Goal: Task Accomplishment & Management: Manage account settings

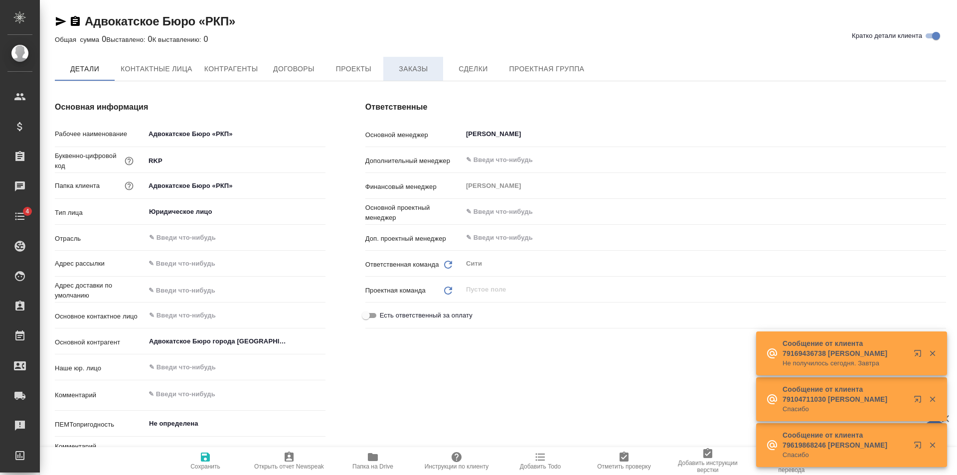
click at [395, 65] on span "Заказы" at bounding box center [413, 69] width 48 height 12
type textarea "x"
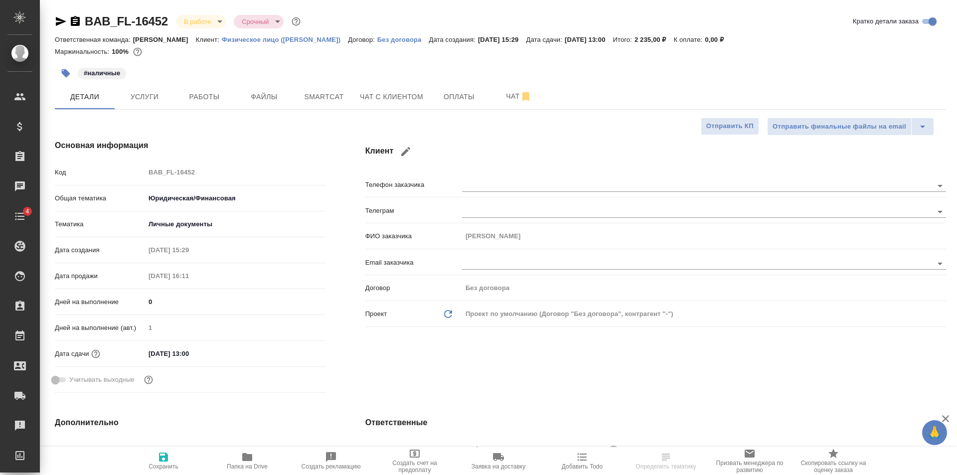
select select "RU"
type input "Газизов Ринат"
type input "Голубев [PERSON_NAME]"
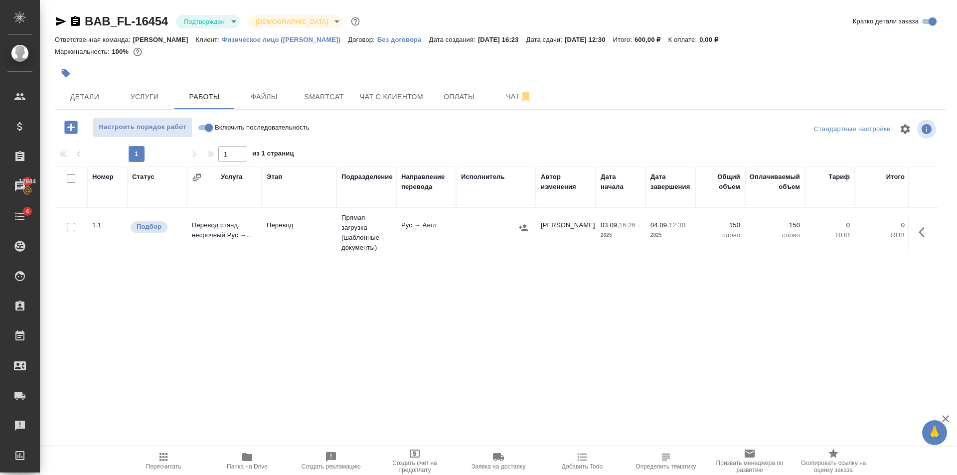
click at [51, 22] on div "BAB_FL-16454 Подтвержден confirmed Святая троица holyTrinity Кратко детали зака…" at bounding box center [500, 208] width 902 height 416
click at [64, 19] on icon "button" at bounding box center [61, 21] width 12 height 12
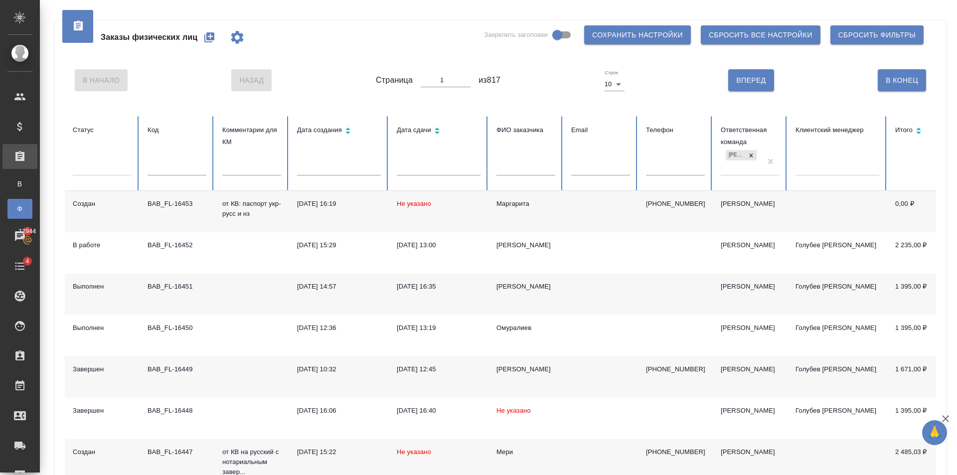
click at [212, 40] on icon "button" at bounding box center [209, 37] width 10 height 10
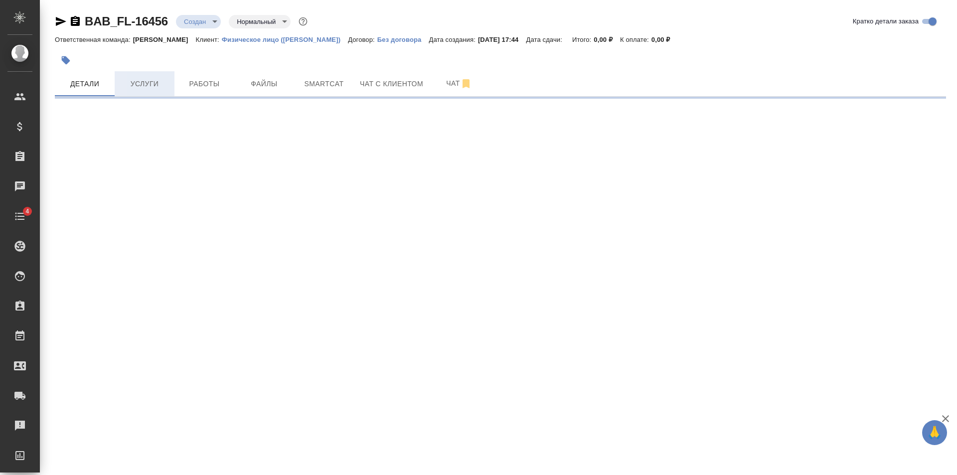
click at [154, 88] on span "Услуги" at bounding box center [145, 84] width 48 height 12
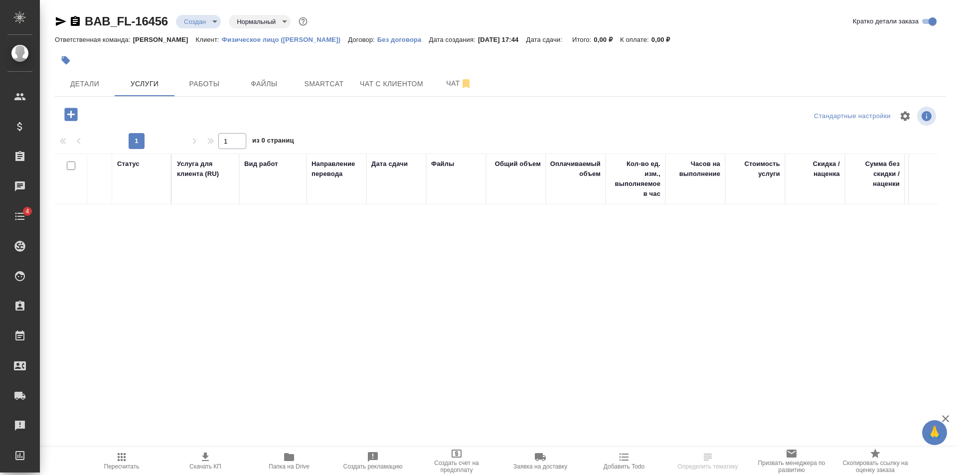
click at [73, 114] on icon "button" at bounding box center [70, 114] width 13 height 13
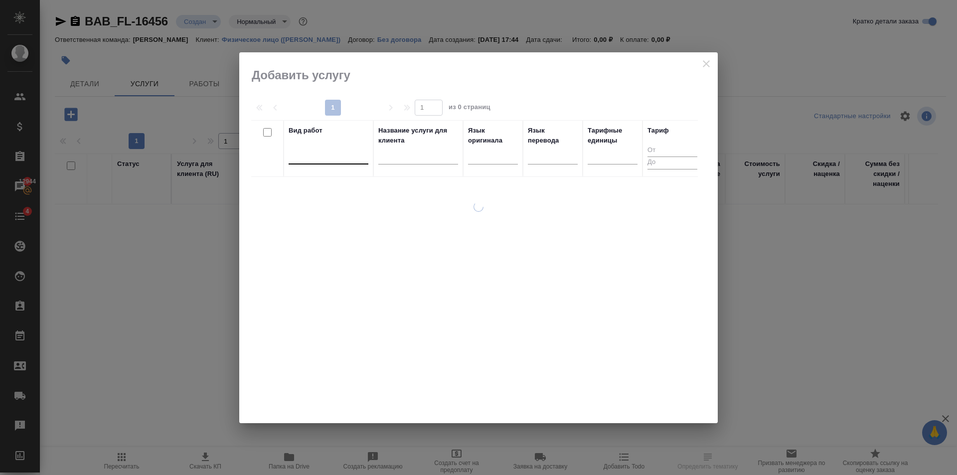
click at [338, 153] on div at bounding box center [329, 154] width 80 height 14
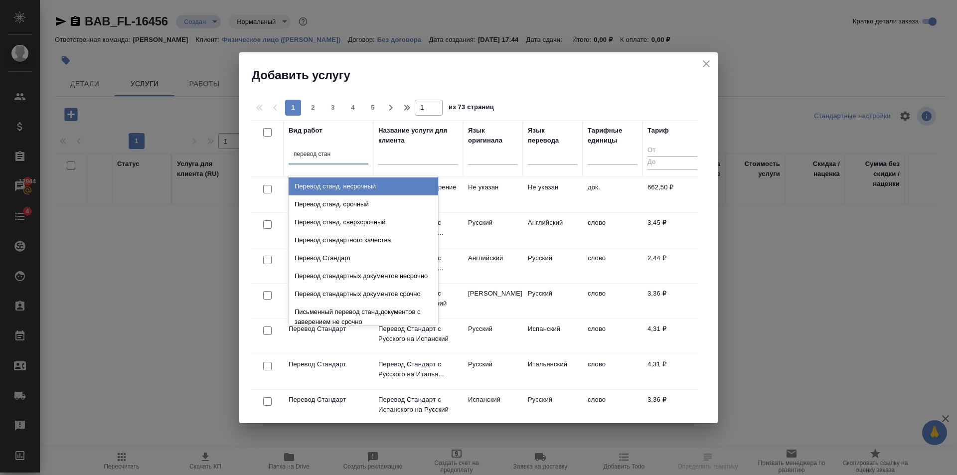
type input "перевод станд"
click at [363, 181] on div "Перевод станд. несрочный" at bounding box center [364, 186] width 150 height 18
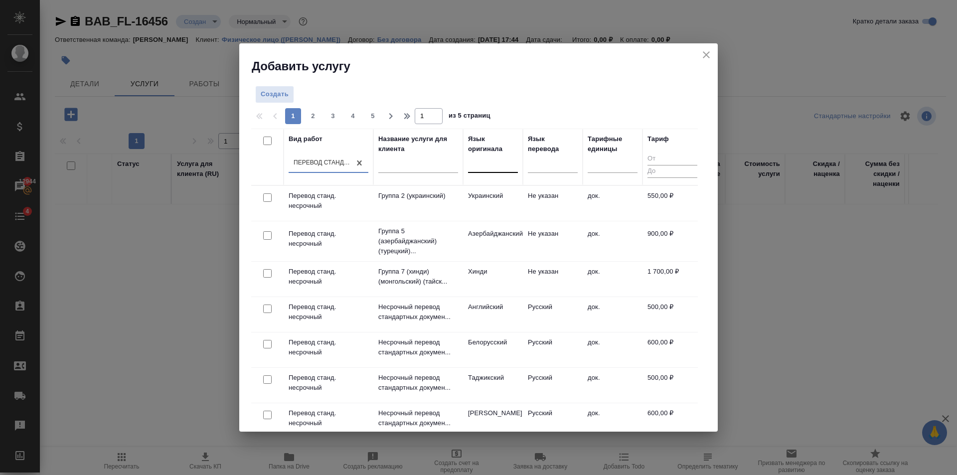
click at [502, 165] on div at bounding box center [493, 163] width 50 height 14
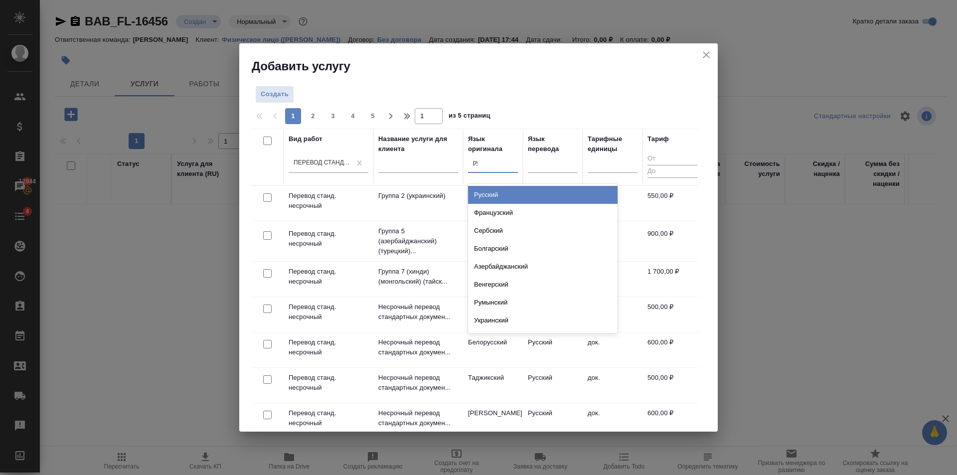
type input "рус"
click at [515, 194] on div "Русский" at bounding box center [543, 195] width 150 height 18
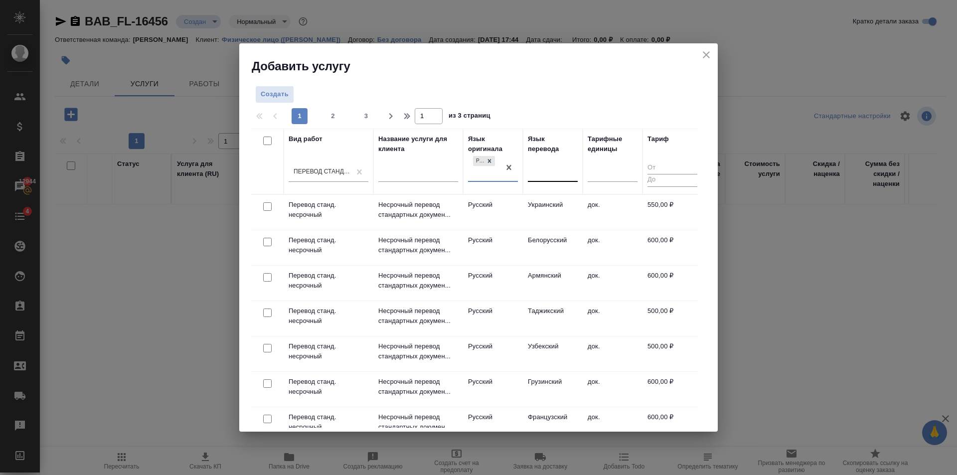
click at [544, 174] on div at bounding box center [553, 171] width 50 height 14
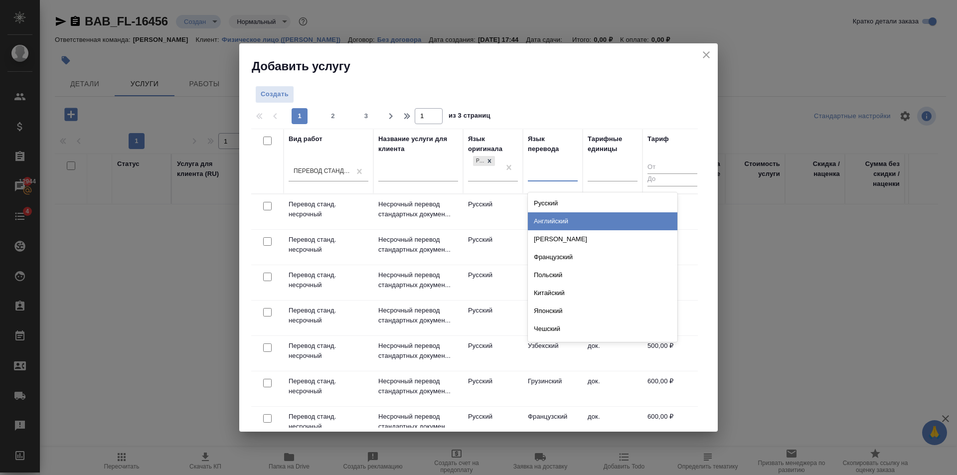
click at [555, 216] on div "Английский" at bounding box center [603, 221] width 150 height 18
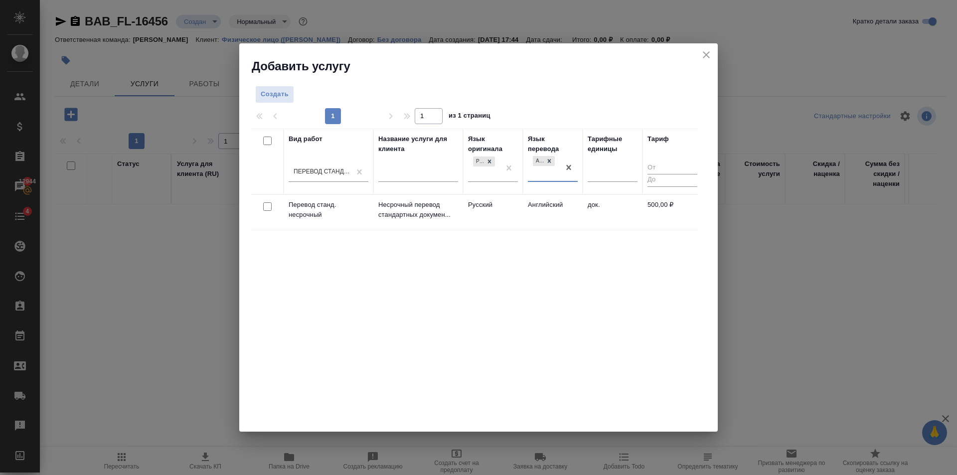
click at [526, 209] on td "Английский" at bounding box center [553, 212] width 60 height 35
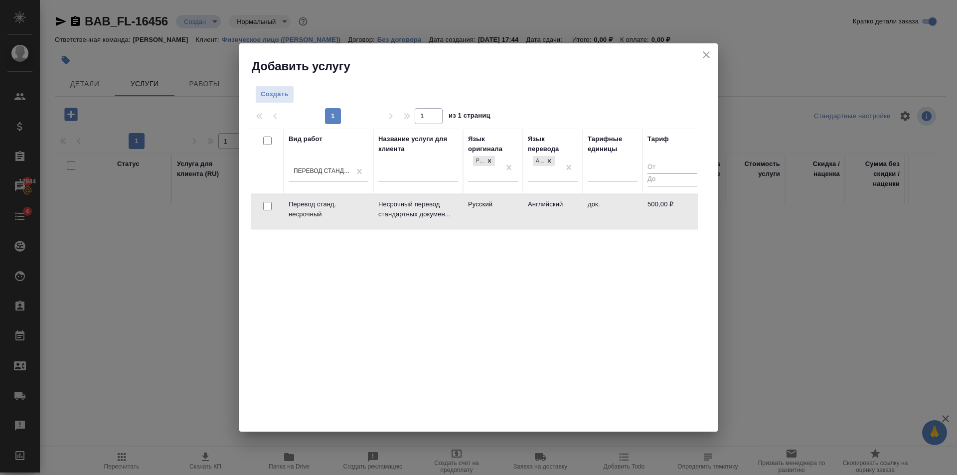
click at [526, 209] on td "Английский" at bounding box center [553, 211] width 60 height 35
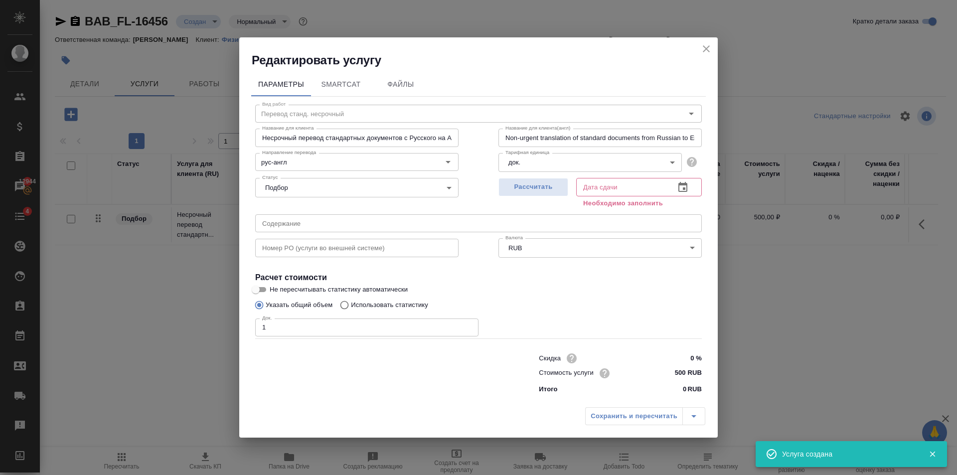
type input "1"
click at [470, 325] on input "1" at bounding box center [366, 328] width 223 height 18
click at [517, 197] on div "Рассчитать" at bounding box center [533, 192] width 70 height 36
click at [520, 188] on span "Рассчитать" at bounding box center [533, 186] width 59 height 11
type input "03.09.2025 17:45"
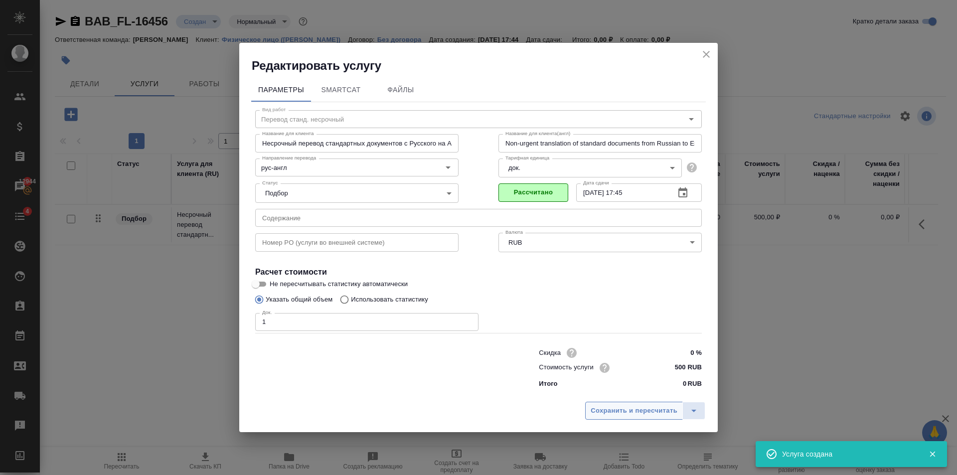
click at [636, 411] on span "Сохранить и пересчитать" at bounding box center [634, 410] width 87 height 11
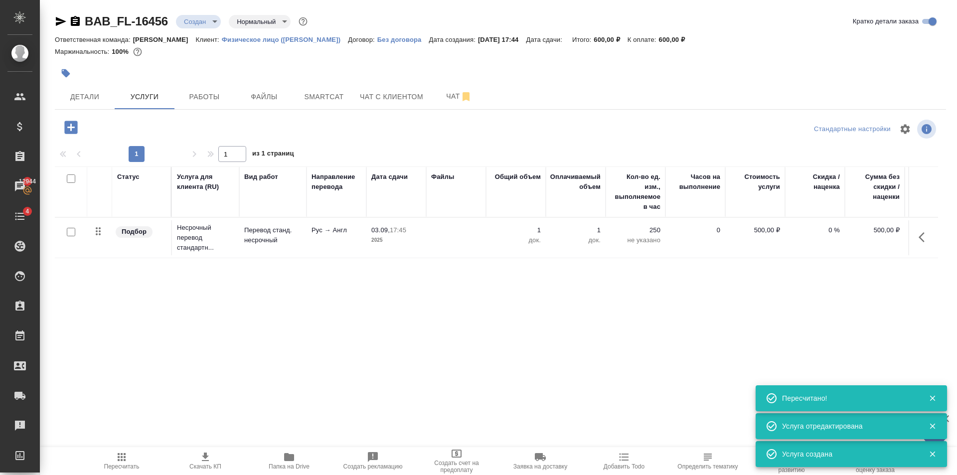
click at [60, 132] on button "button" at bounding box center [70, 127] width 27 height 20
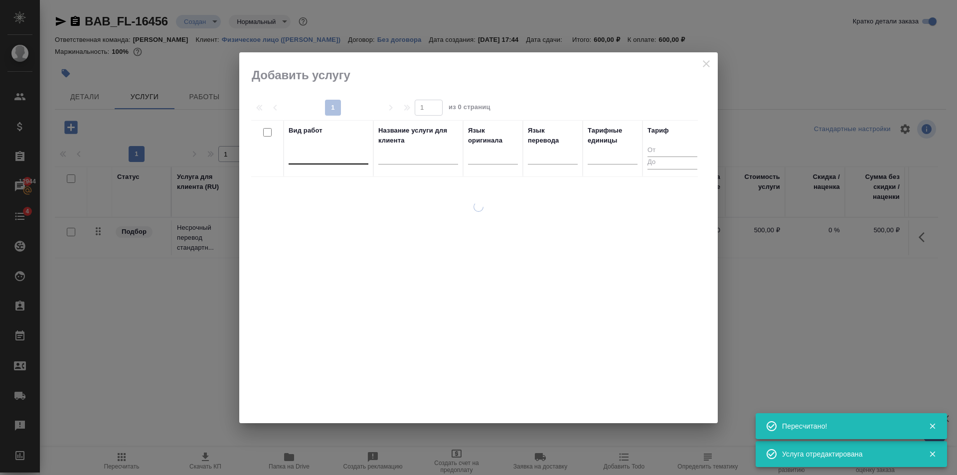
click at [359, 158] on div at bounding box center [329, 154] width 80 height 14
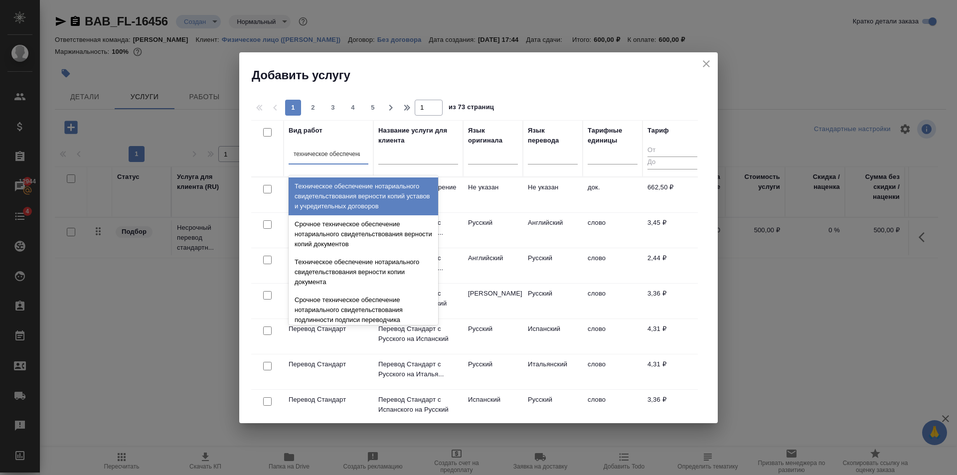
type input "техническое обеспечение"
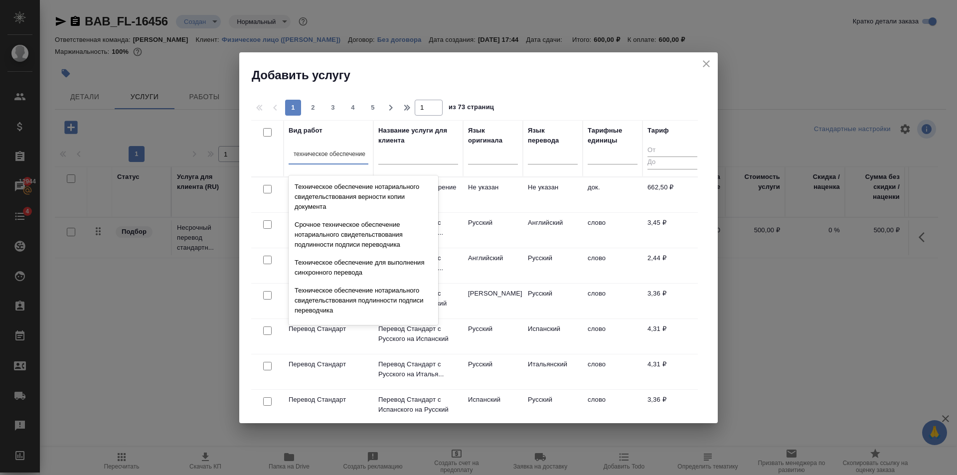
scroll to position [100, 0]
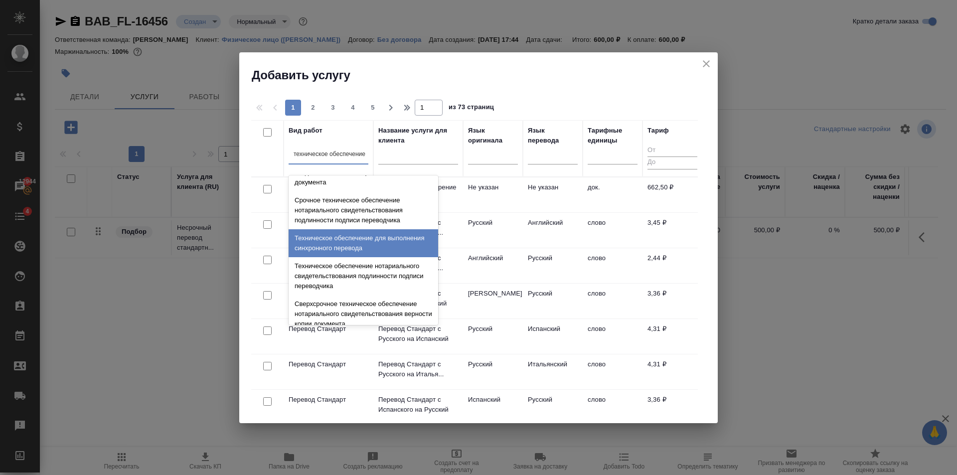
click at [375, 262] on div "Техническое обеспечение нотариального свидетельствования подлинности подписи пе…" at bounding box center [364, 276] width 150 height 38
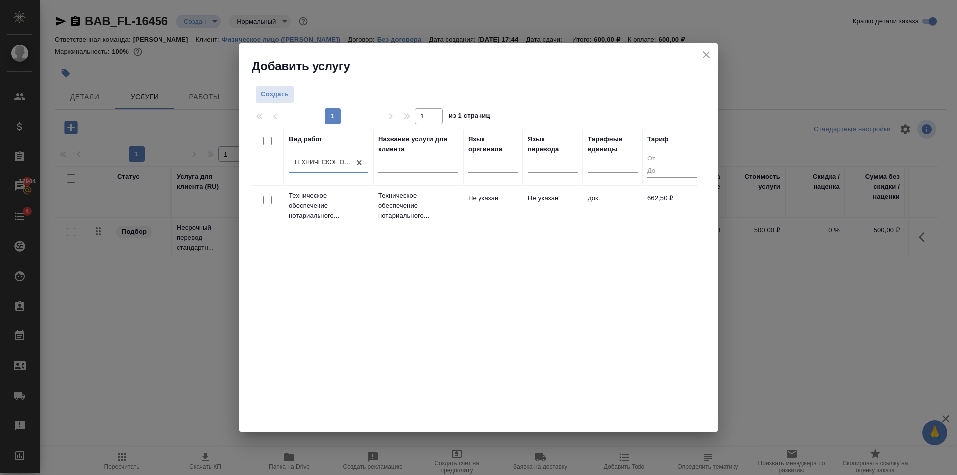
click at [432, 217] on p "Техническое обеспечение нотариального..." at bounding box center [418, 206] width 80 height 30
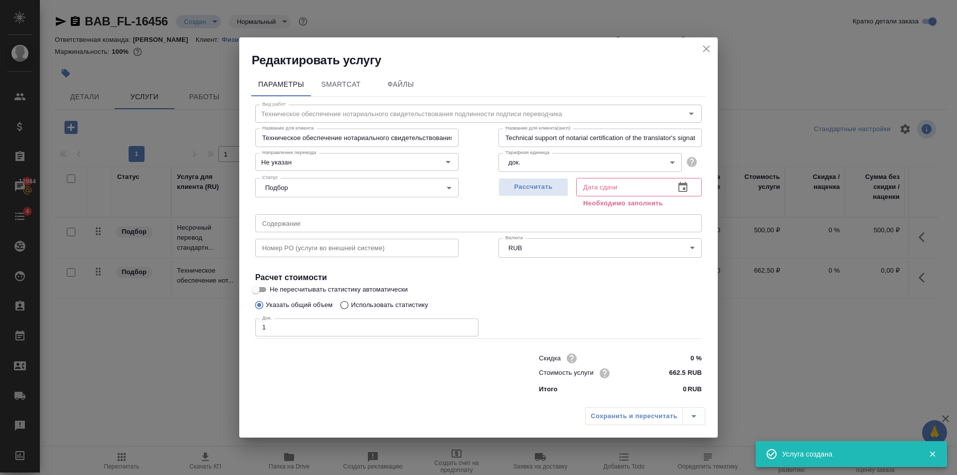
type input "1"
click at [469, 326] on input "1" at bounding box center [366, 328] width 223 height 18
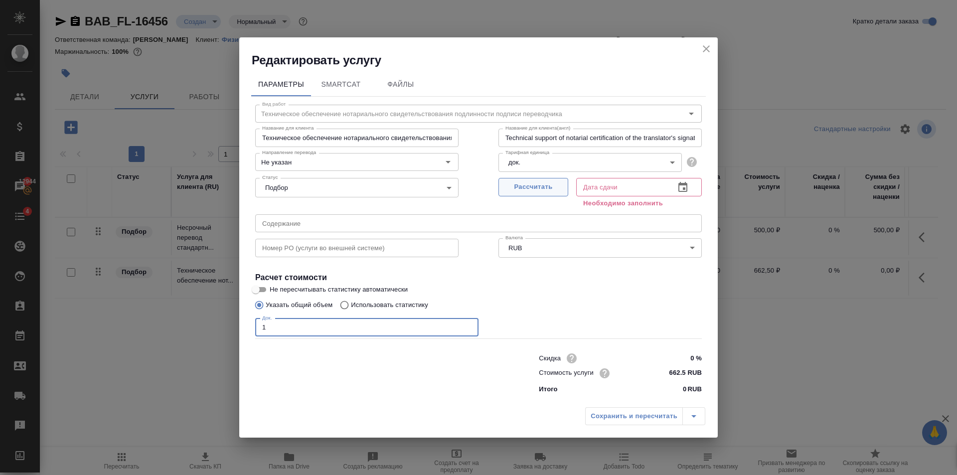
click at [534, 184] on span "Рассчитать" at bounding box center [533, 186] width 59 height 11
type input "03.09.2025 17:57"
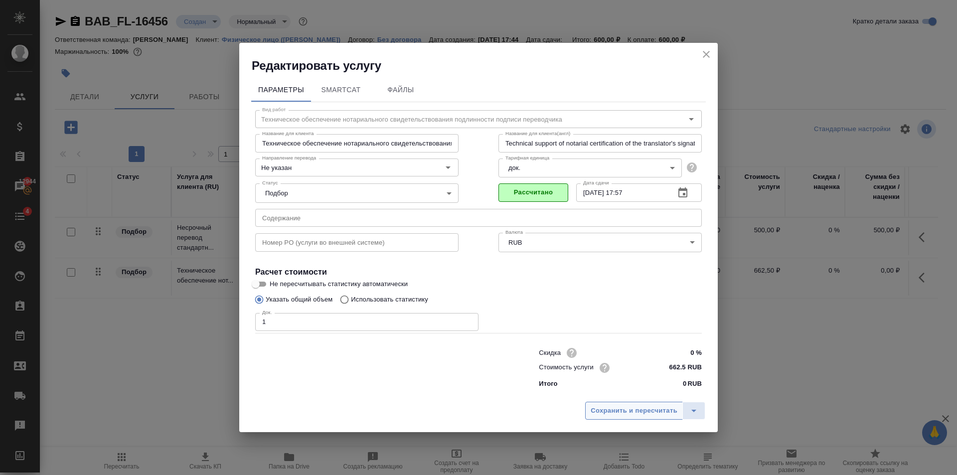
click at [632, 404] on button "Сохранить и пересчитать" at bounding box center [634, 411] width 98 height 18
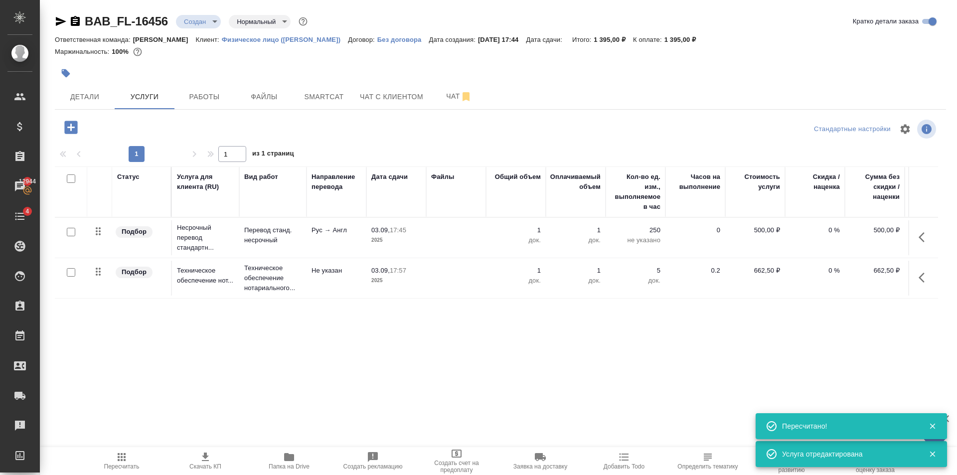
click at [72, 118] on button "button" at bounding box center [70, 127] width 27 height 20
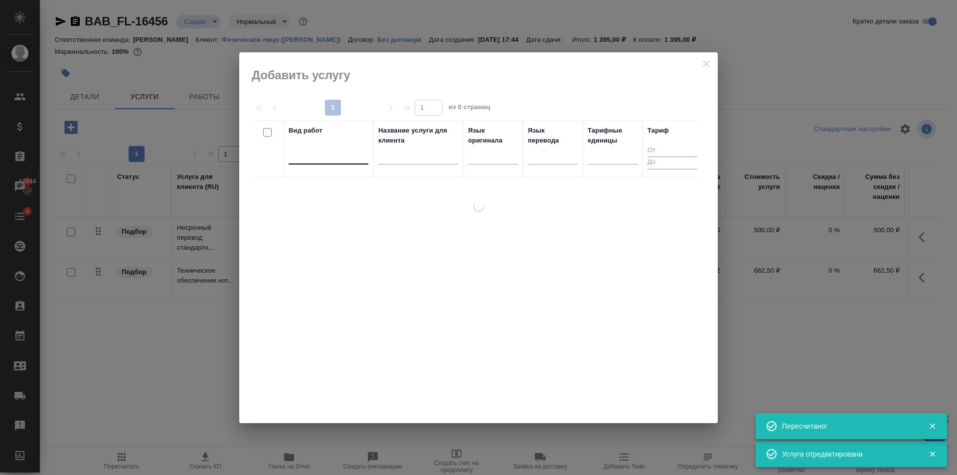
click at [330, 154] on div at bounding box center [329, 154] width 80 height 14
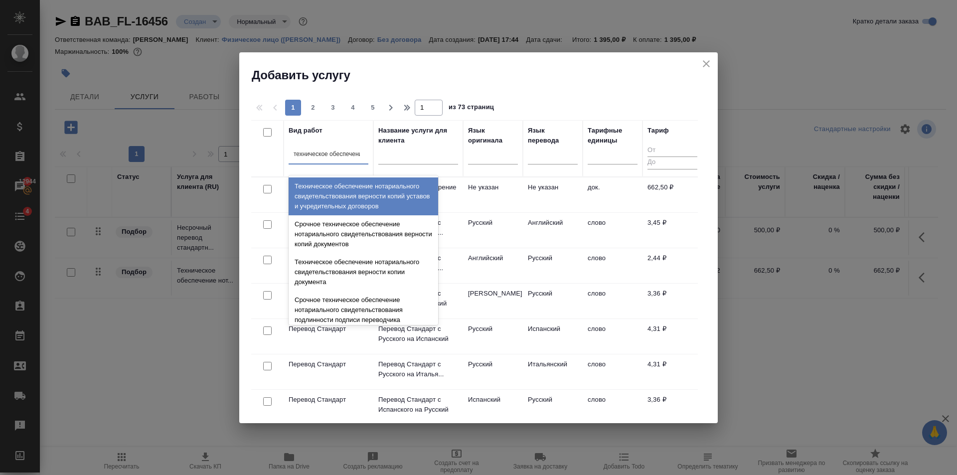
type input "техническое обеспечение"
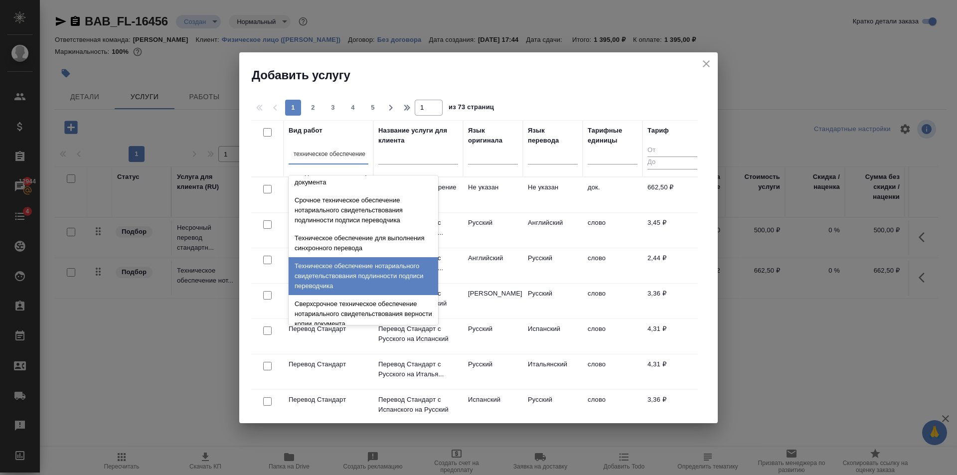
click at [363, 267] on div "Техническое обеспечение нотариального свидетельствования подлинности подписи пе…" at bounding box center [364, 276] width 150 height 38
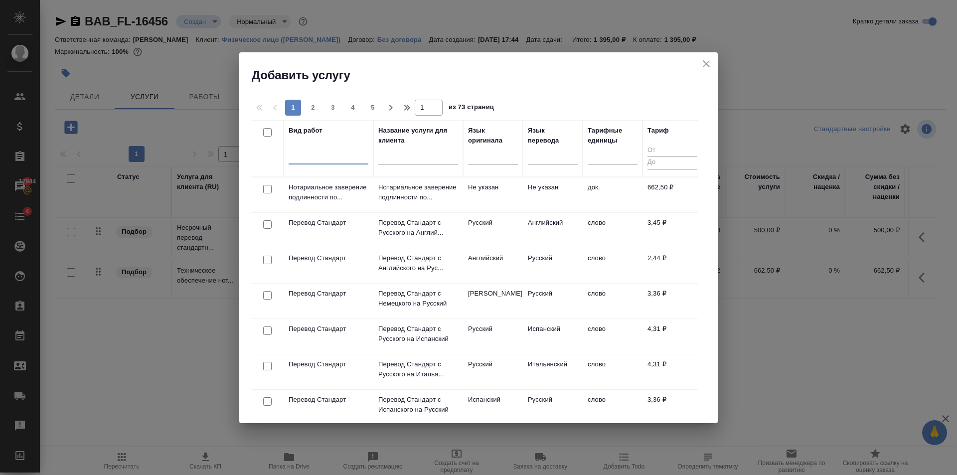
click at [326, 156] on div at bounding box center [329, 154] width 80 height 14
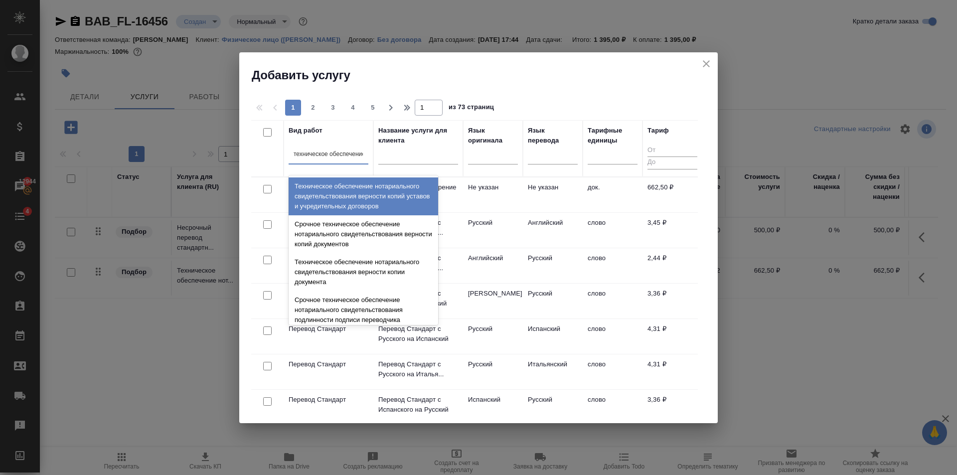
type input "техническое обеспечение"
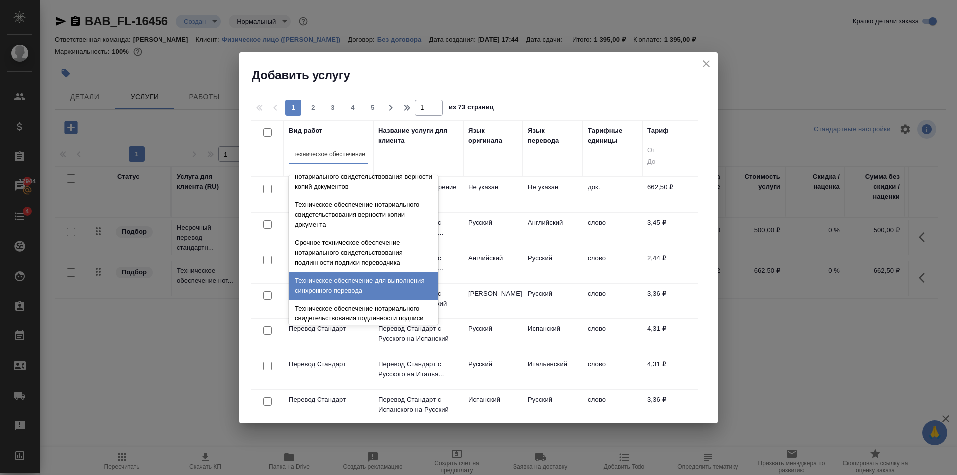
scroll to position [0, 0]
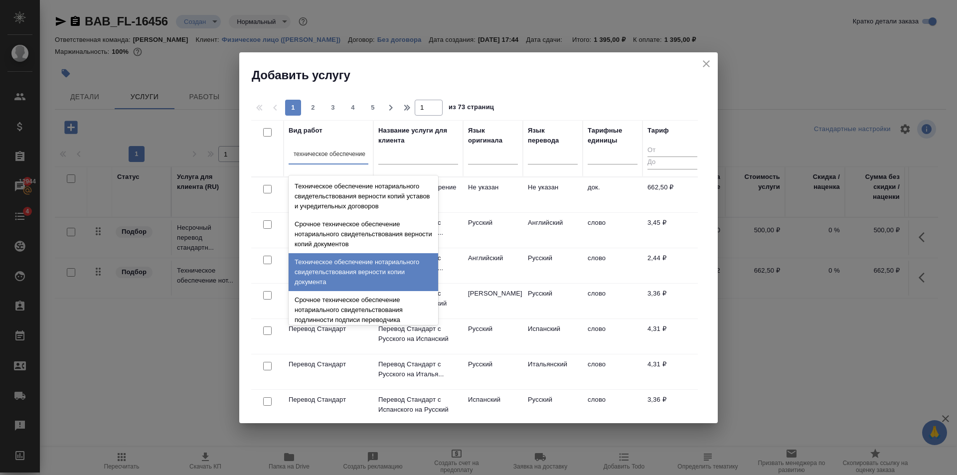
click at [380, 267] on div "Техническое обеспечение нотариального свидетельствования верности копии докумен…" at bounding box center [364, 272] width 150 height 38
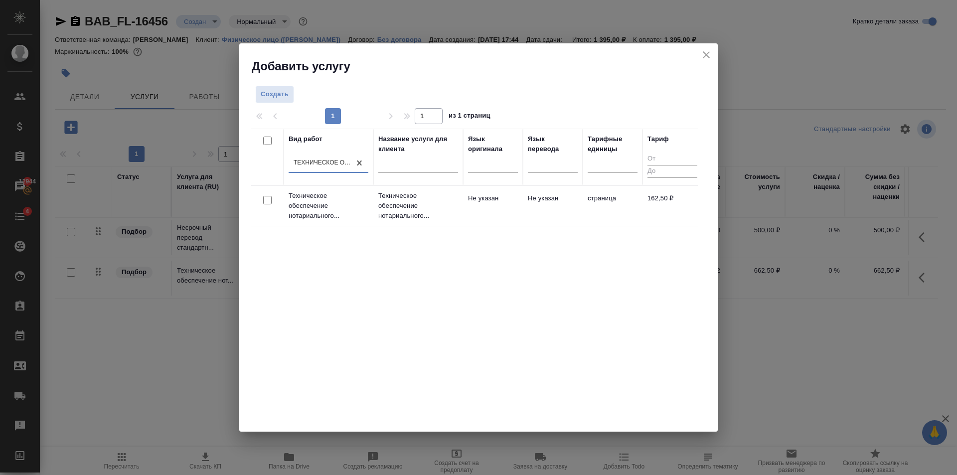
click at [511, 214] on td "Не указан" at bounding box center [493, 205] width 60 height 35
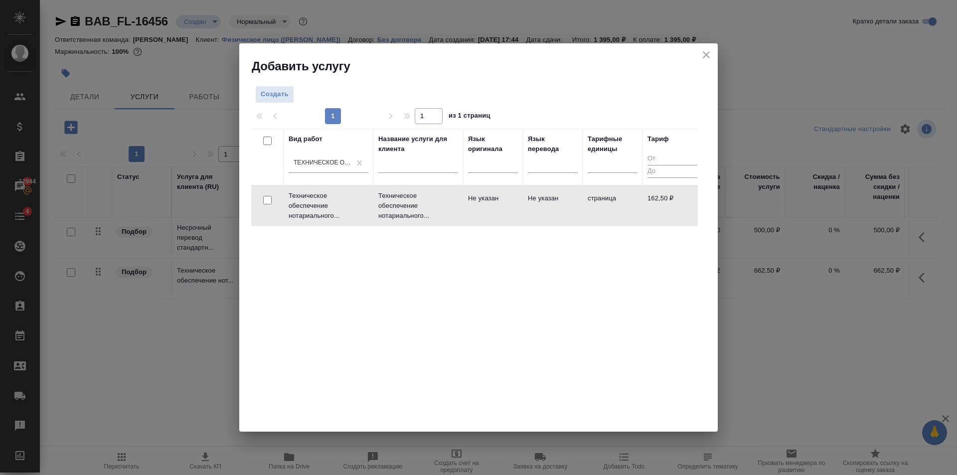
click at [511, 214] on td "Не указан" at bounding box center [493, 205] width 60 height 35
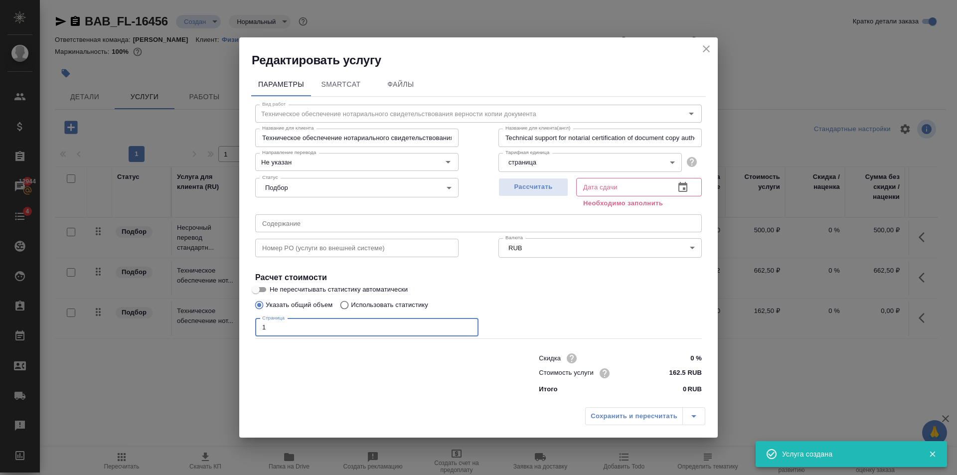
click at [468, 324] on input "1" at bounding box center [366, 328] width 223 height 18
type input "2"
click at [468, 324] on input "2" at bounding box center [366, 328] width 223 height 18
click at [529, 185] on span "Рассчитать" at bounding box center [533, 186] width 59 height 11
click at [628, 408] on div "Сохранить и пересчитать" at bounding box center [645, 416] width 120 height 18
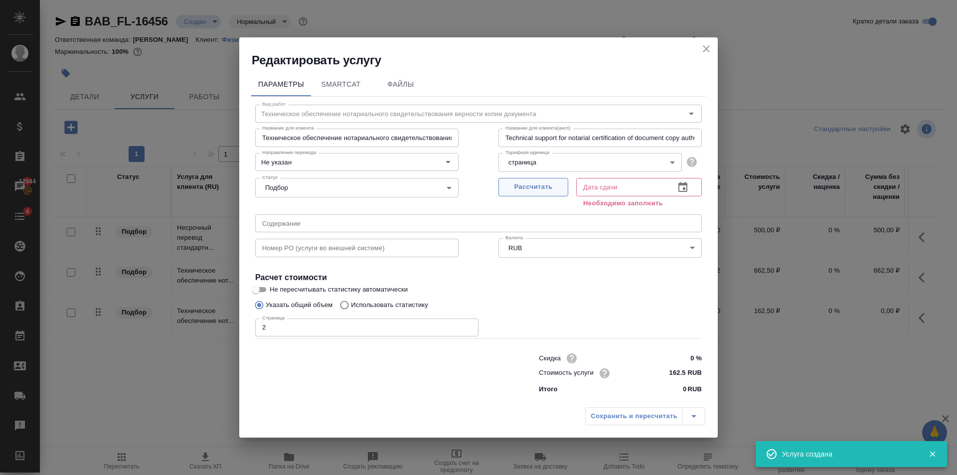
click at [552, 193] on button "Рассчитать" at bounding box center [533, 187] width 70 height 18
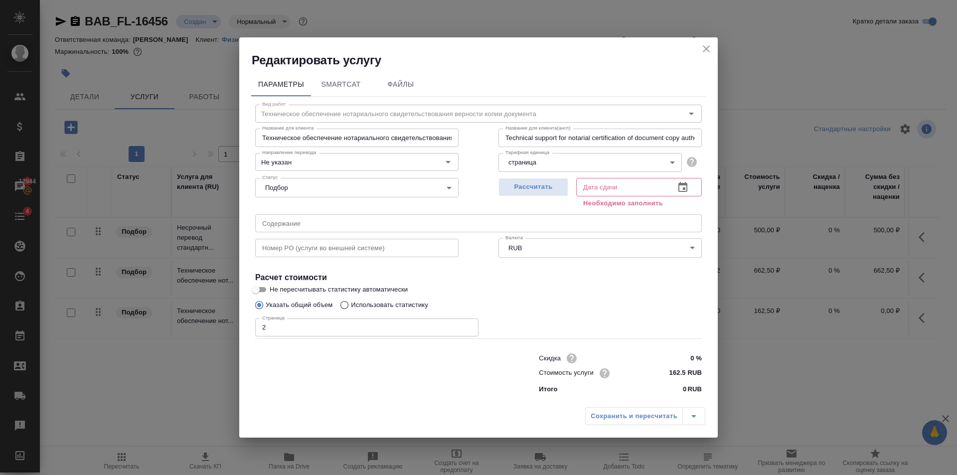
click at [640, 405] on div "Сохранить и пересчитать" at bounding box center [478, 419] width 479 height 35
click at [550, 190] on span "Рассчитать" at bounding box center [533, 186] width 59 height 11
type input "03.09.2025 17:52"
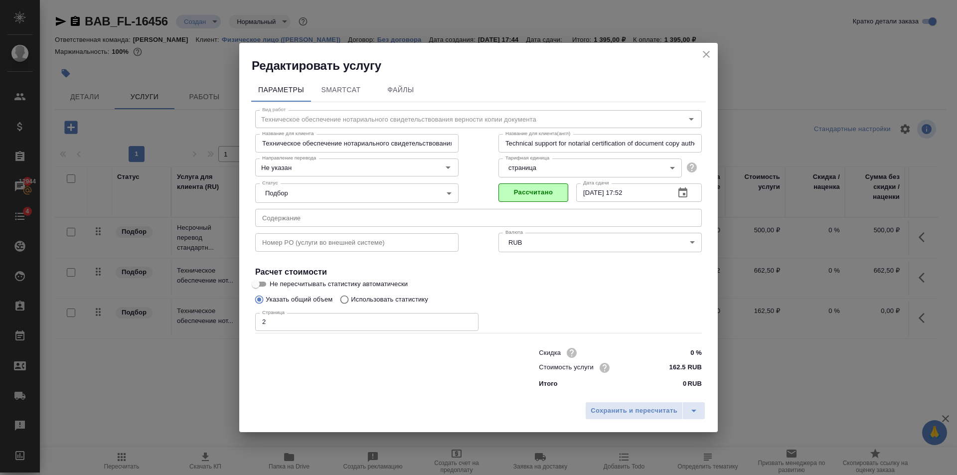
click at [645, 395] on div "Параметры SmartCat Файлы Вид работ Техническое обеспечение нотариального свидет…" at bounding box center [478, 235] width 479 height 323
click at [645, 409] on span "Сохранить и пересчитать" at bounding box center [634, 410] width 87 height 11
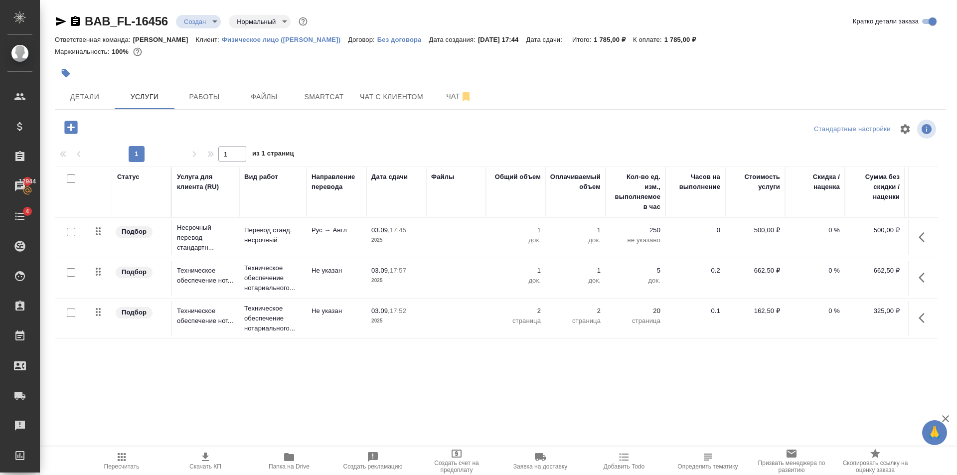
click at [67, 123] on icon "button" at bounding box center [70, 127] width 13 height 13
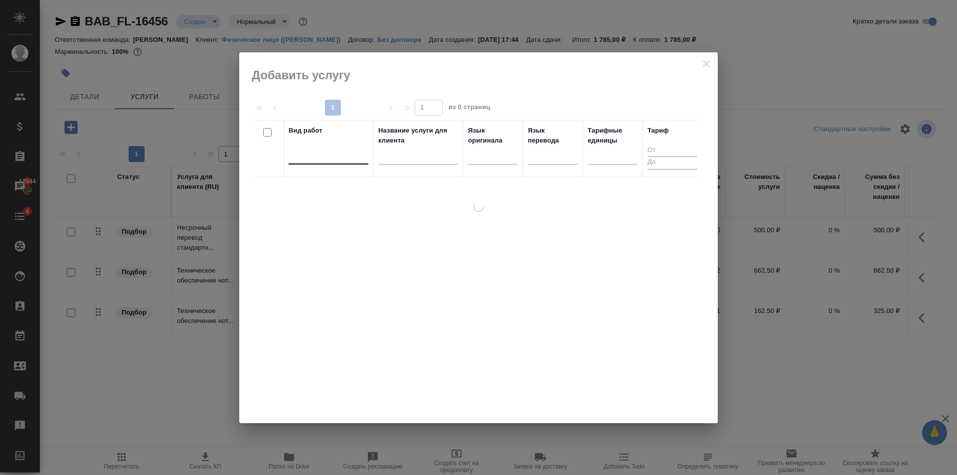
click at [319, 152] on div at bounding box center [329, 154] width 80 height 14
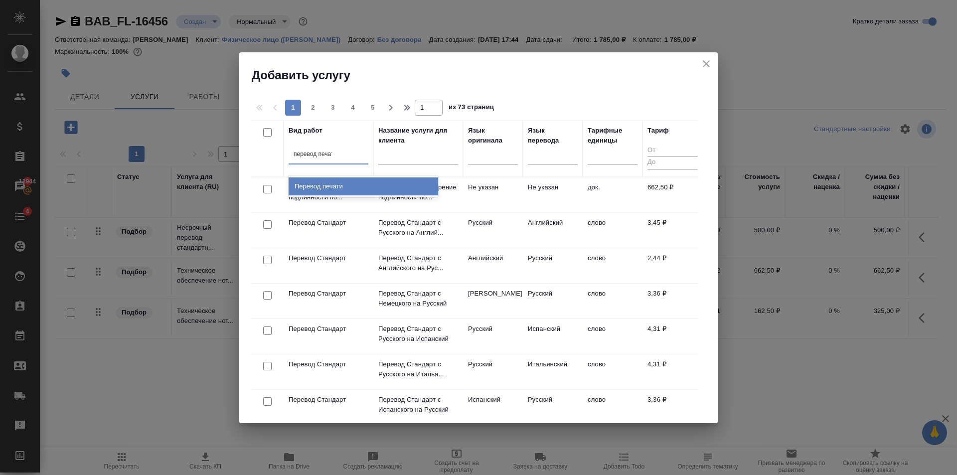
type input "перевод печати"
click at [363, 181] on div "Перевод печати" at bounding box center [364, 186] width 150 height 18
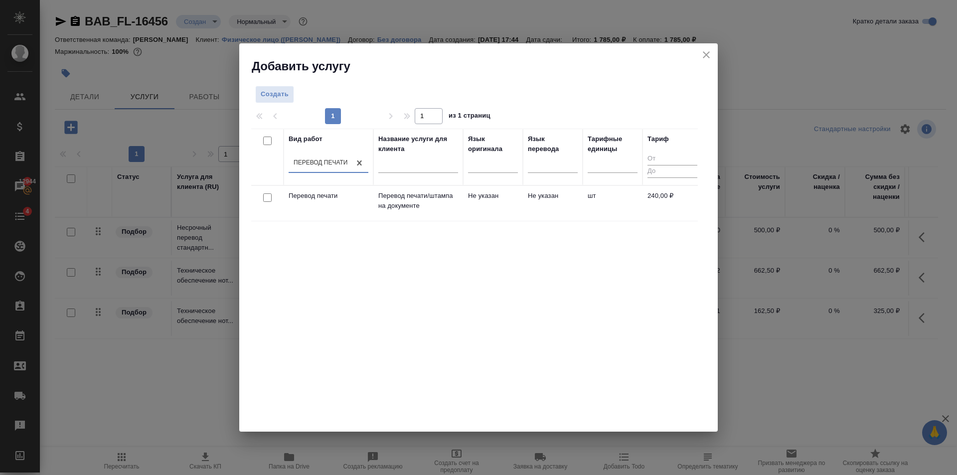
click at [424, 177] on div at bounding box center [418, 167] width 80 height 24
click at [427, 194] on p "Перевод печати/штампа на документе" at bounding box center [418, 201] width 80 height 20
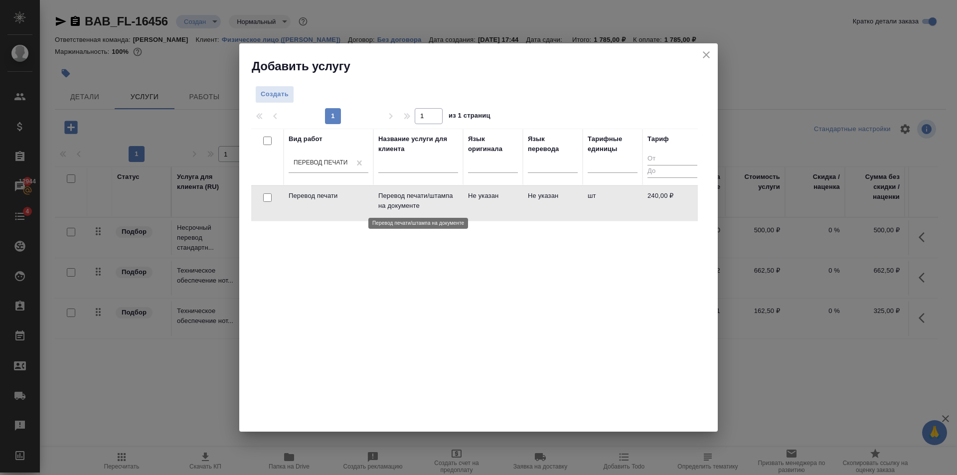
click at [427, 194] on p "Перевод печати/штампа на документе" at bounding box center [418, 201] width 80 height 20
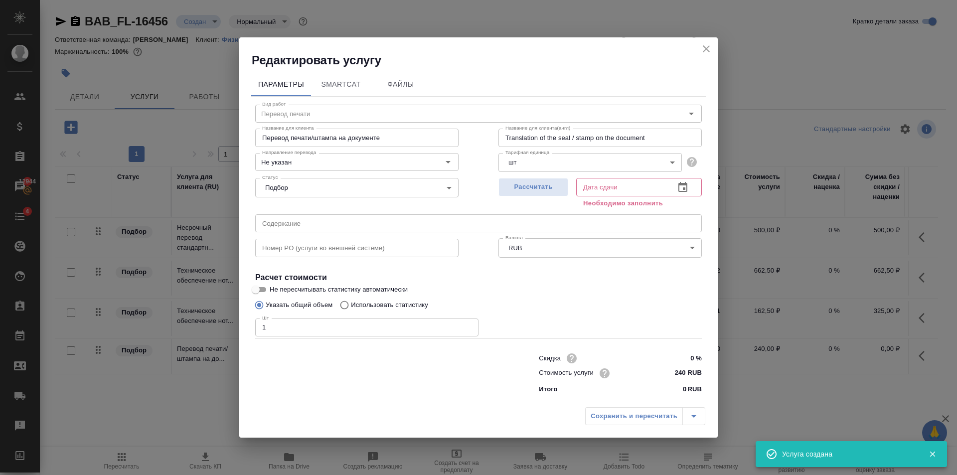
type input "1"
click at [469, 325] on input "1" at bounding box center [366, 328] width 223 height 18
click at [526, 190] on span "Рассчитать" at bounding box center [533, 186] width 59 height 11
type input "03.09.2025 17:46"
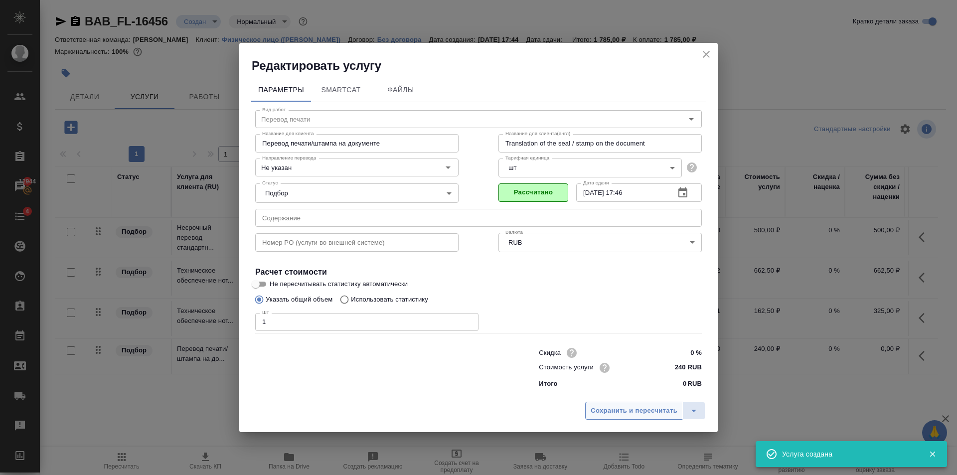
click at [632, 404] on button "Сохранить и пересчитать" at bounding box center [634, 411] width 98 height 18
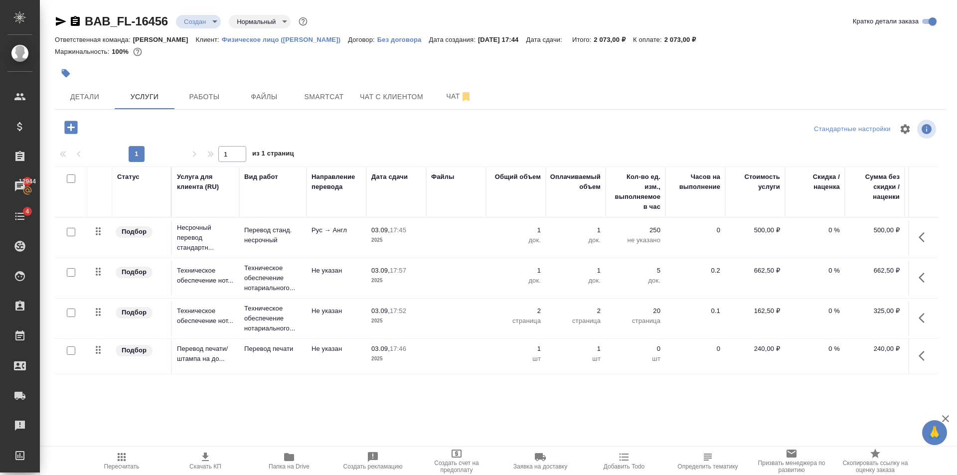
scroll to position [1, 0]
drag, startPoint x: 91, startPoint y: 95, endPoint x: 286, endPoint y: 99, distance: 195.0
click at [90, 95] on span "Детали" at bounding box center [85, 97] width 48 height 12
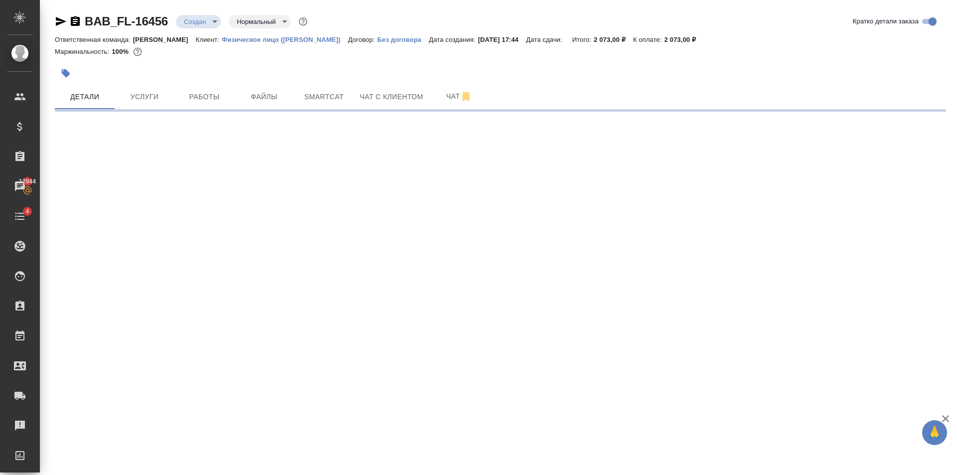
select select "RU"
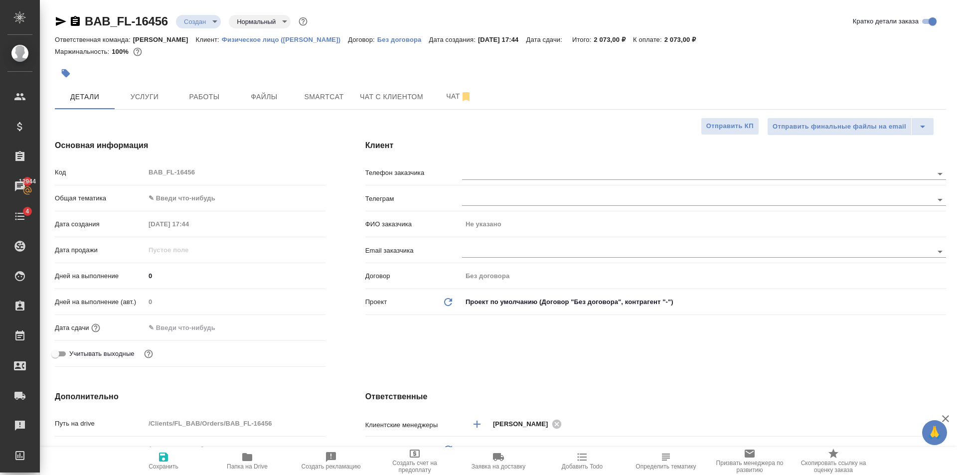
type textarea "x"
click at [215, 189] on body "🙏 .cls-1 fill:#fff; AWATERA Golubev Dmitry Клиенты Спецификации Заказы 12944 Ча…" at bounding box center [478, 237] width 957 height 475
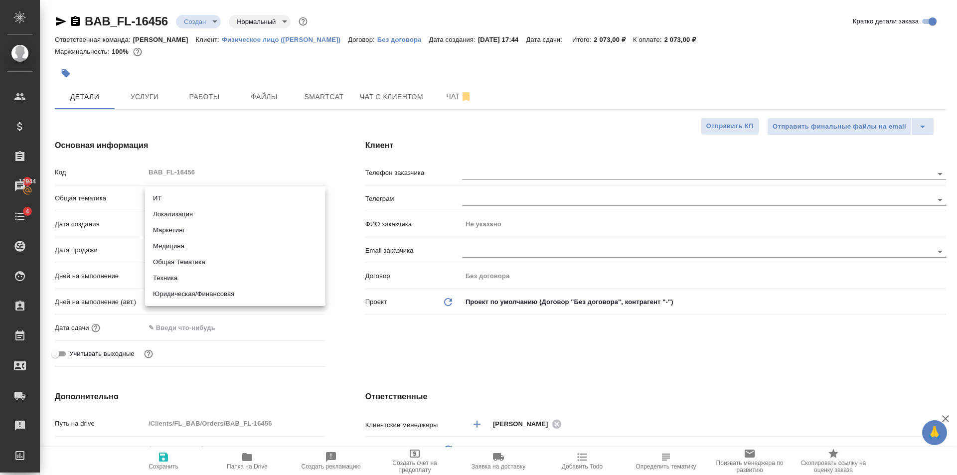
click at [232, 296] on li "Юридическая/Финансовая" at bounding box center [235, 294] width 180 height 16
type input "yr-fn"
type textarea "x"
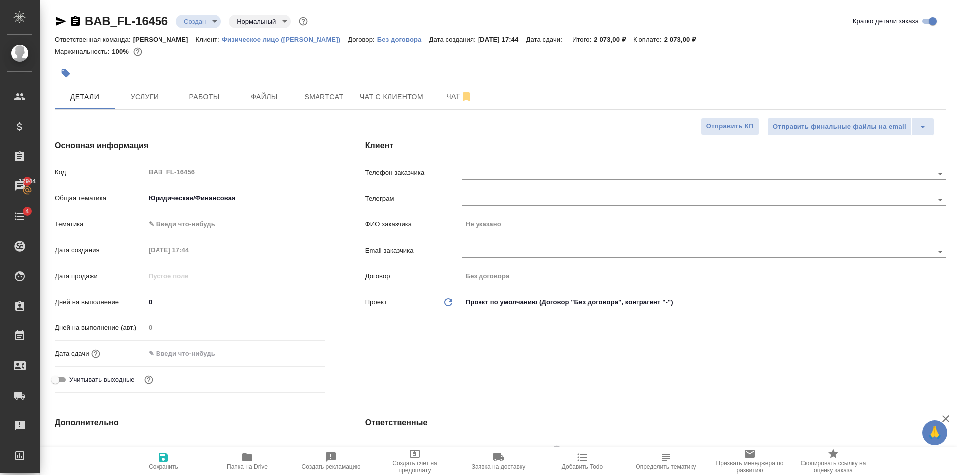
click at [190, 216] on body "🙏 .cls-1 fill:#fff; AWATERA Golubev Dmitry Клиенты Спецификации Заказы 12944 Ча…" at bounding box center [478, 237] width 957 height 475
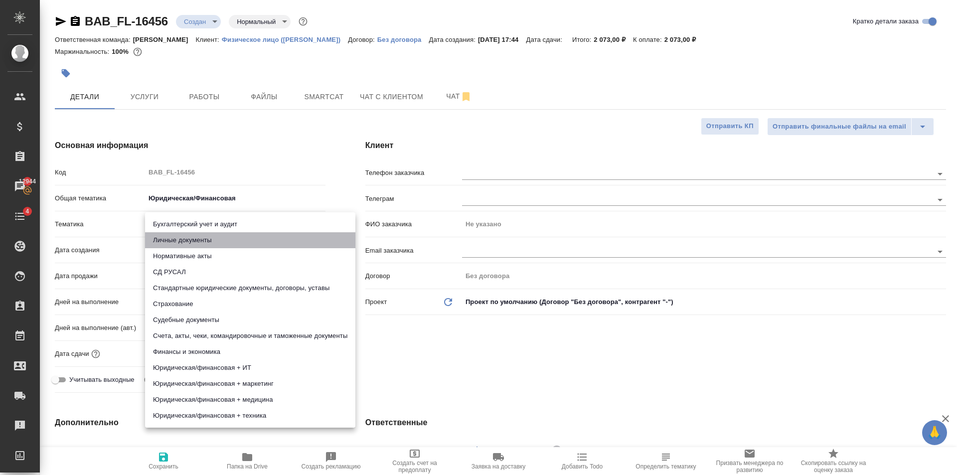
click at [190, 235] on li "Личные документы" at bounding box center [250, 240] width 210 height 16
type textarea "x"
type input "5a8b8b956a9677013d343cfe"
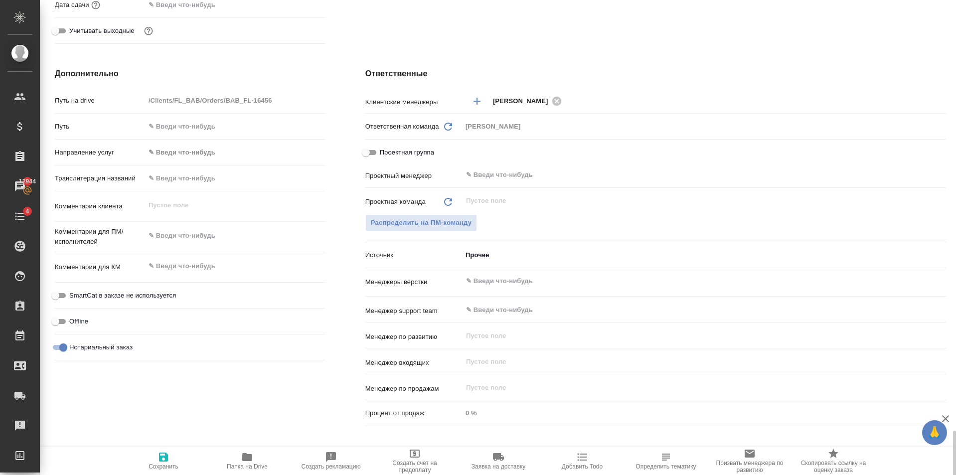
scroll to position [529, 0]
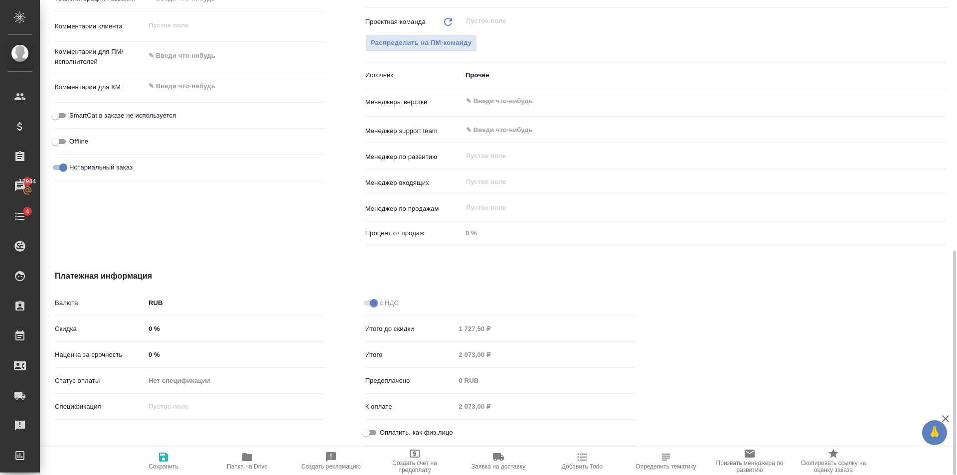
click at [383, 427] on label "Оплатить, как физ.лицо" at bounding box center [406, 433] width 93 height 12
click at [383, 427] on input "Оплатить, как физ.лицо" at bounding box center [366, 433] width 36 height 12
checkbox input "true"
type textarea "x"
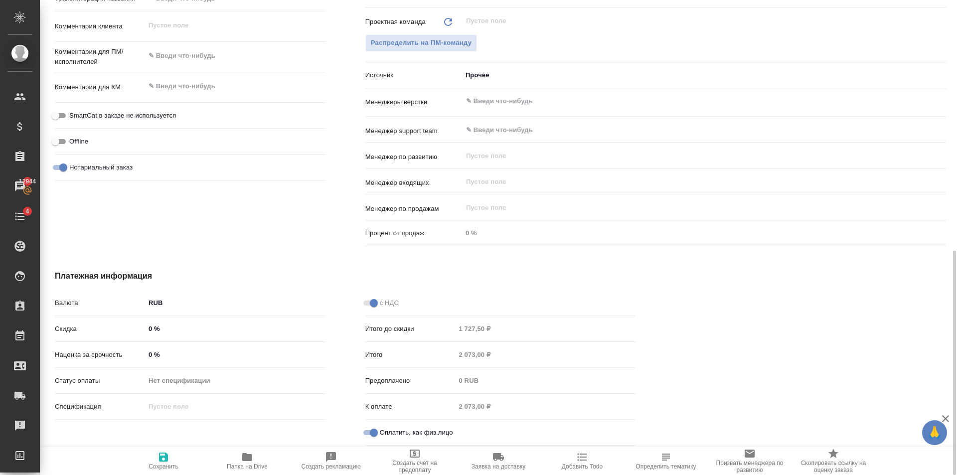
type textarea "x"
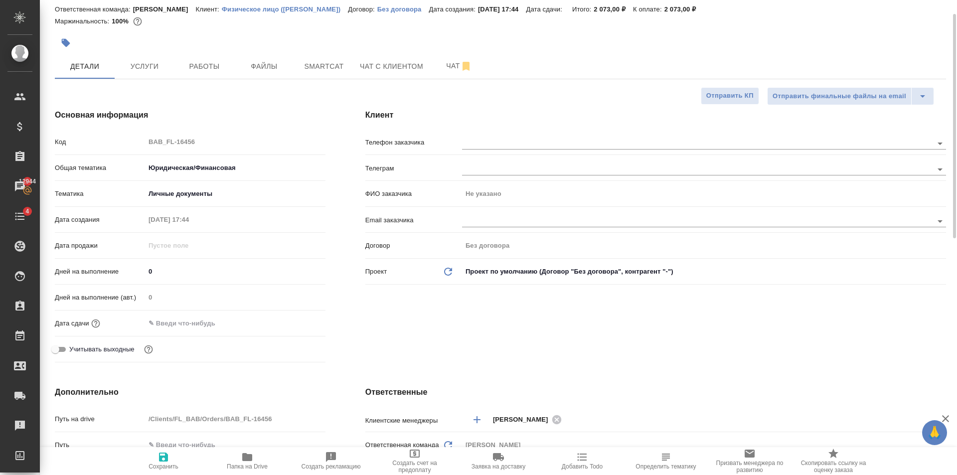
scroll to position [0, 0]
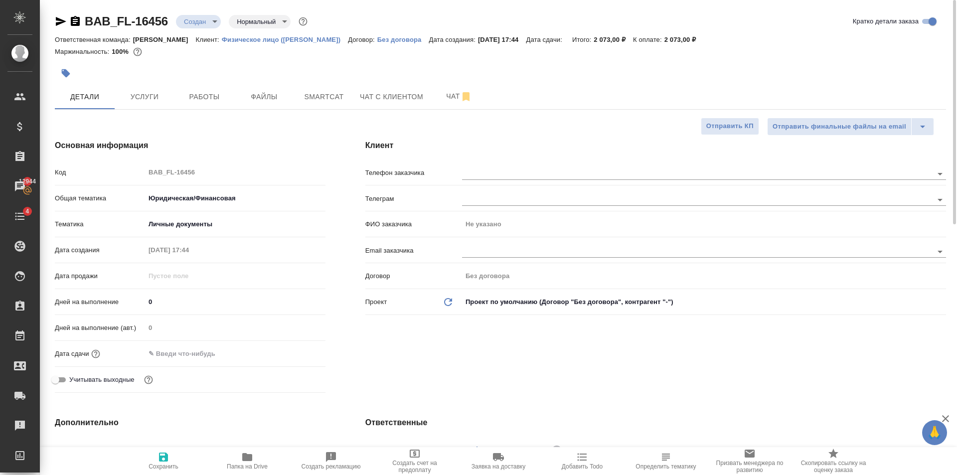
click at [166, 461] on icon "button" at bounding box center [163, 457] width 9 height 9
type textarea "x"
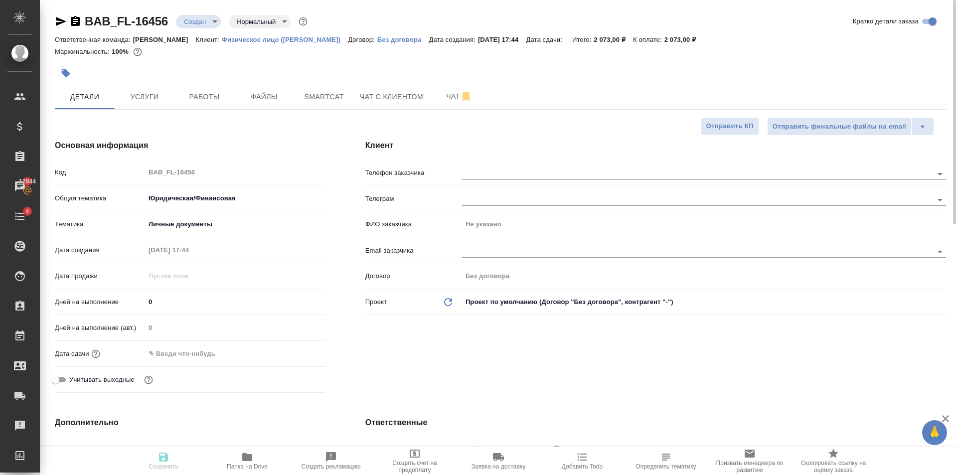
type textarea "x"
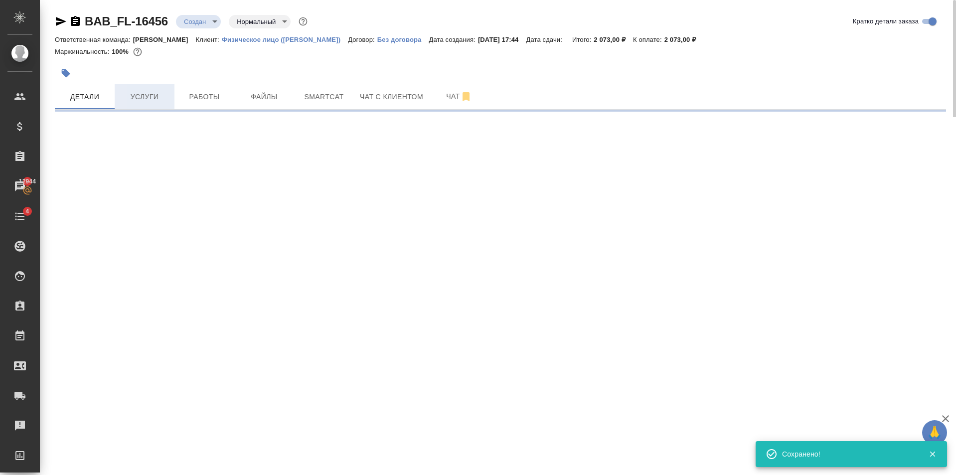
click at [153, 97] on span "Услуги" at bounding box center [145, 97] width 48 height 12
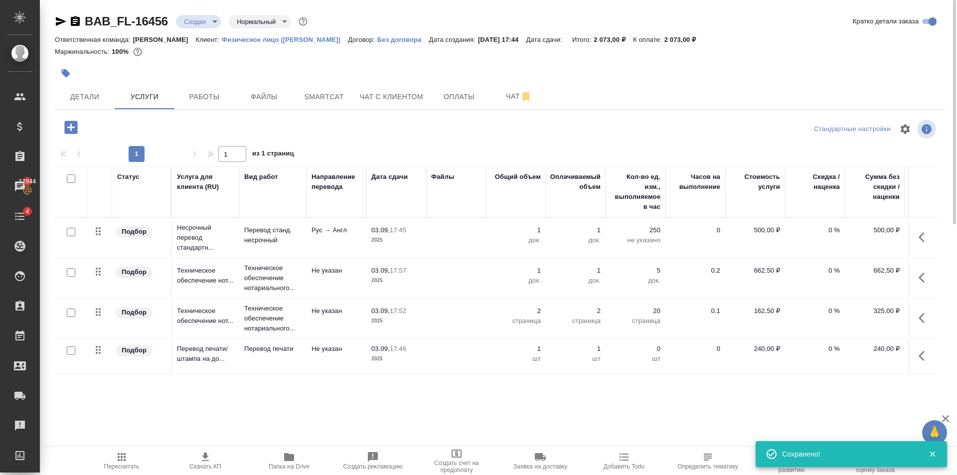
click at [71, 349] on input "checkbox" at bounding box center [71, 350] width 8 height 8
checkbox input "true"
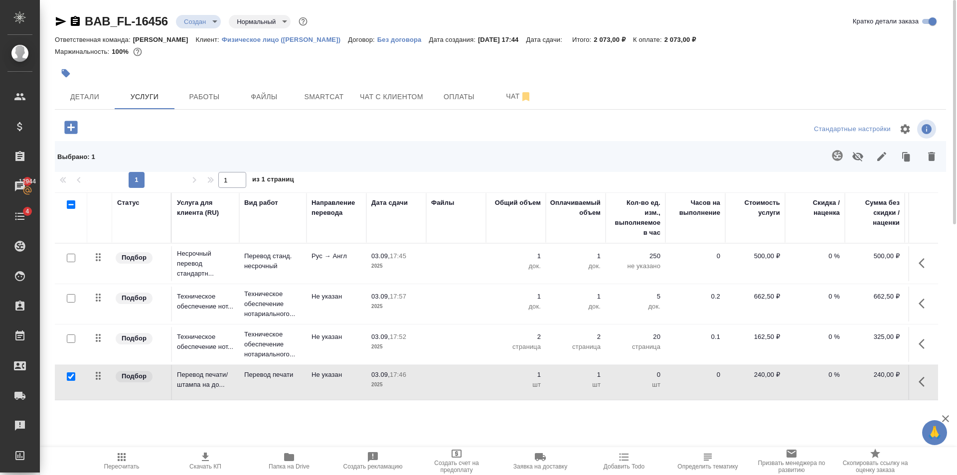
click at [930, 161] on icon "button" at bounding box center [931, 156] width 7 height 9
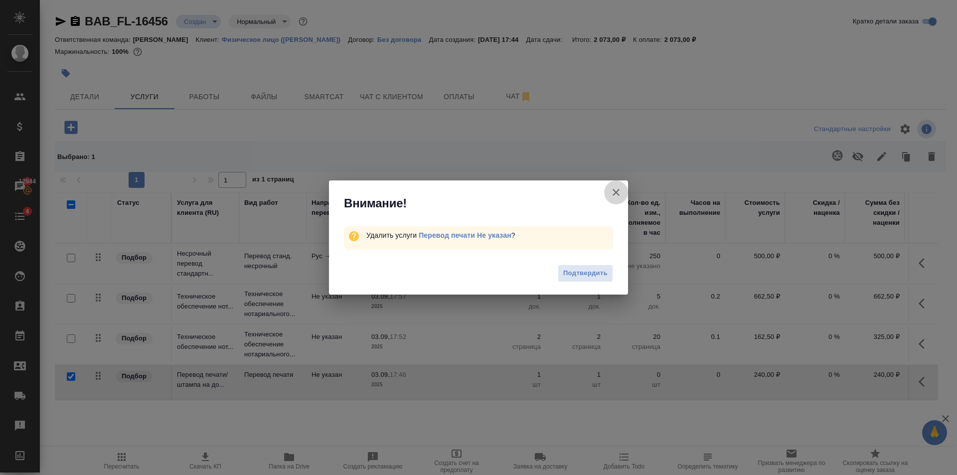
click at [621, 189] on icon "button" at bounding box center [616, 192] width 12 height 12
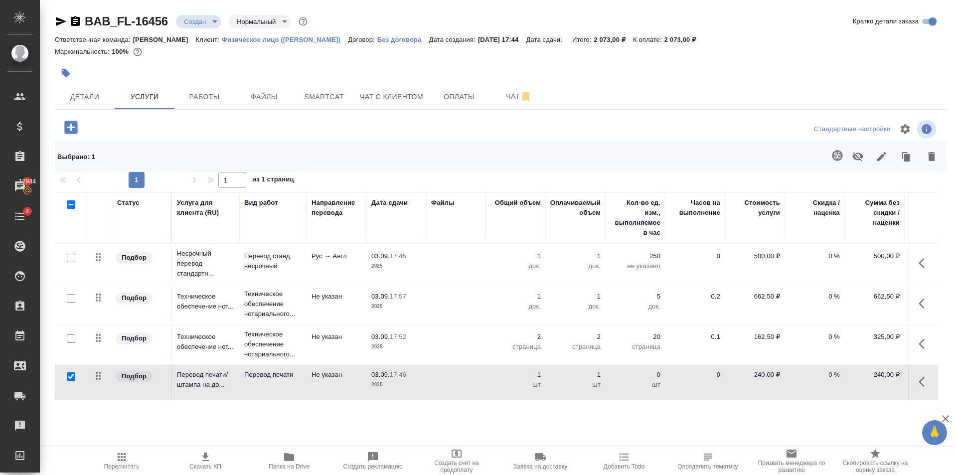
click at [935, 157] on icon "button" at bounding box center [932, 157] width 12 height 12
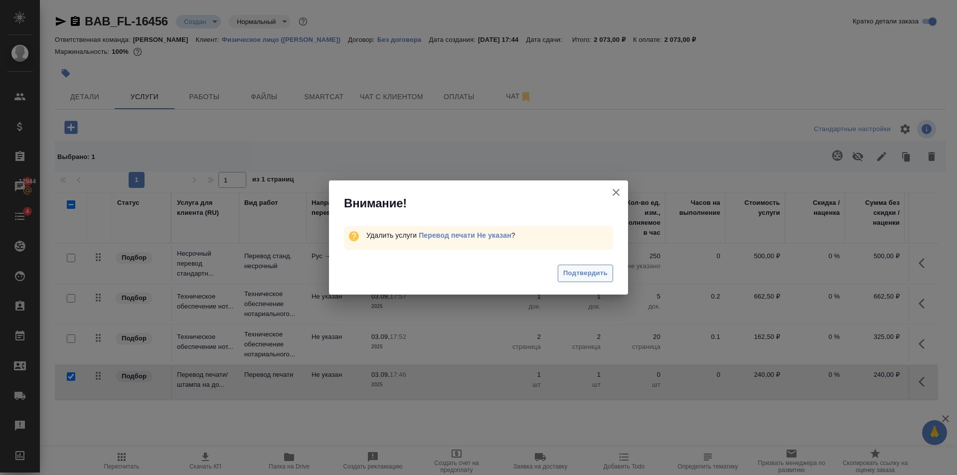
click at [592, 275] on span "Подтвердить" at bounding box center [585, 273] width 44 height 11
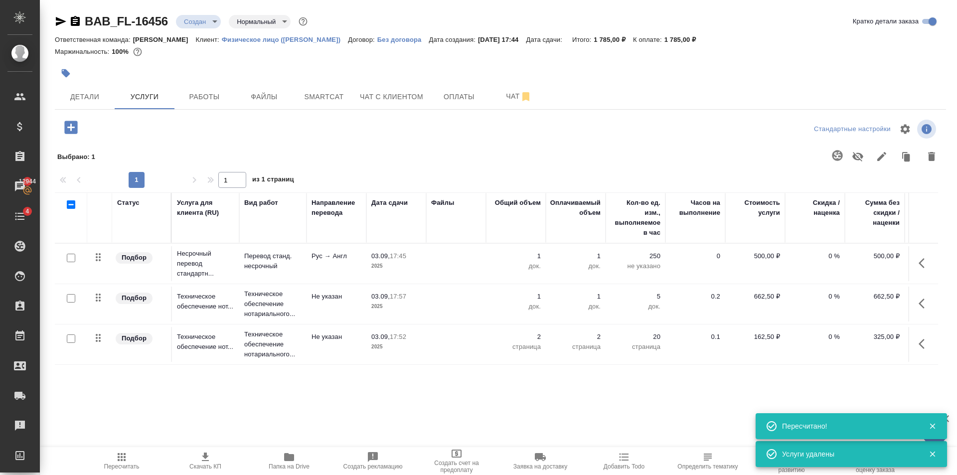
click at [132, 454] on span "Пересчитать" at bounding box center [122, 460] width 72 height 19
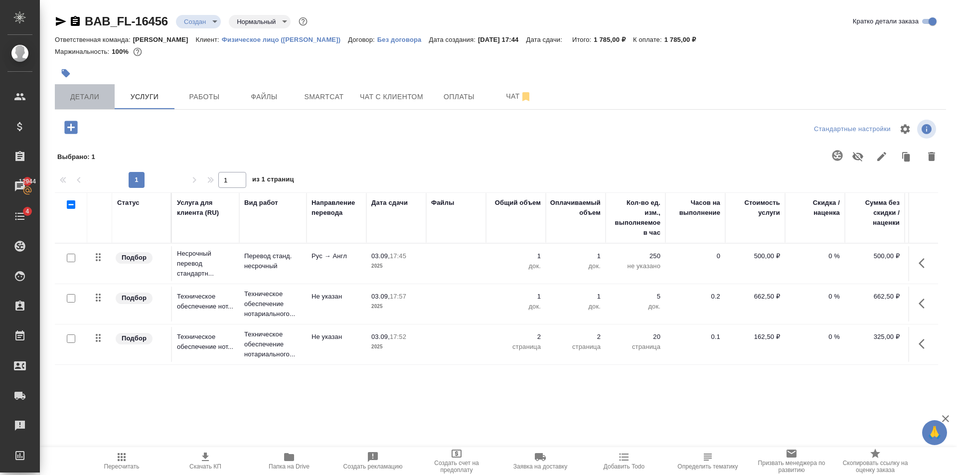
click at [85, 104] on button "Детали" at bounding box center [85, 96] width 60 height 25
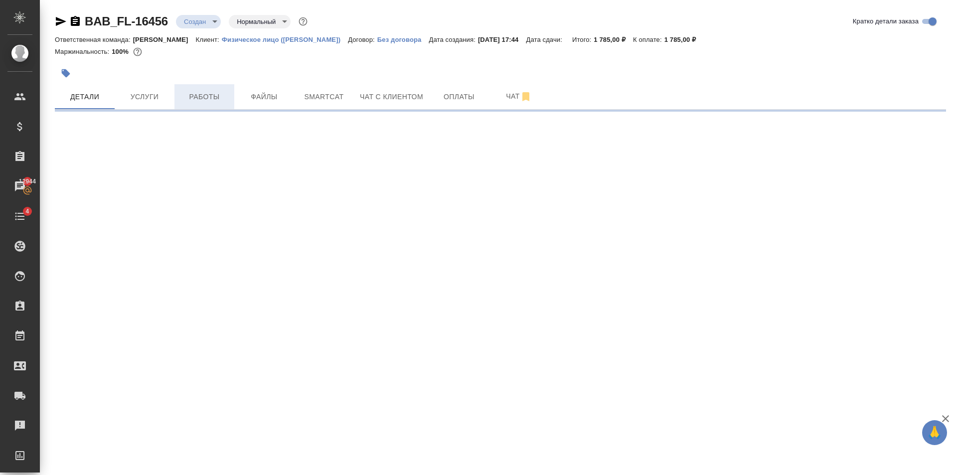
click at [200, 98] on span "Работы" at bounding box center [204, 97] width 48 height 12
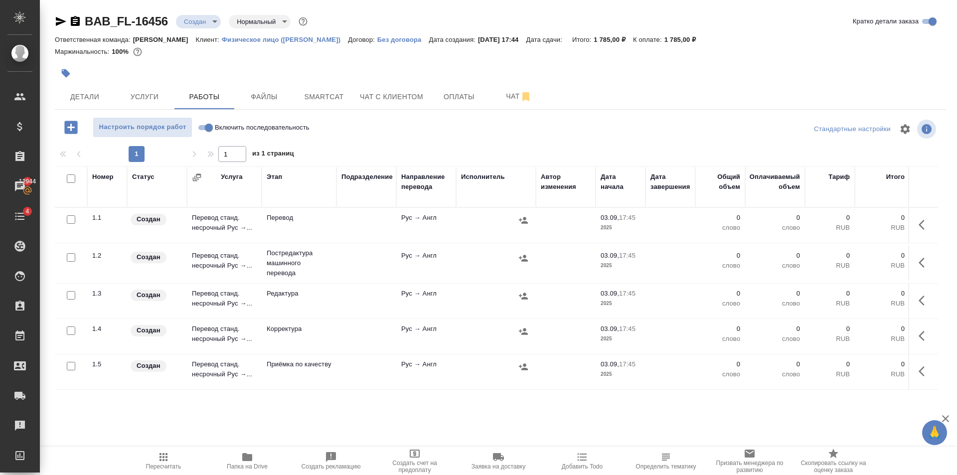
click at [154, 99] on span "Услуги" at bounding box center [145, 97] width 48 height 12
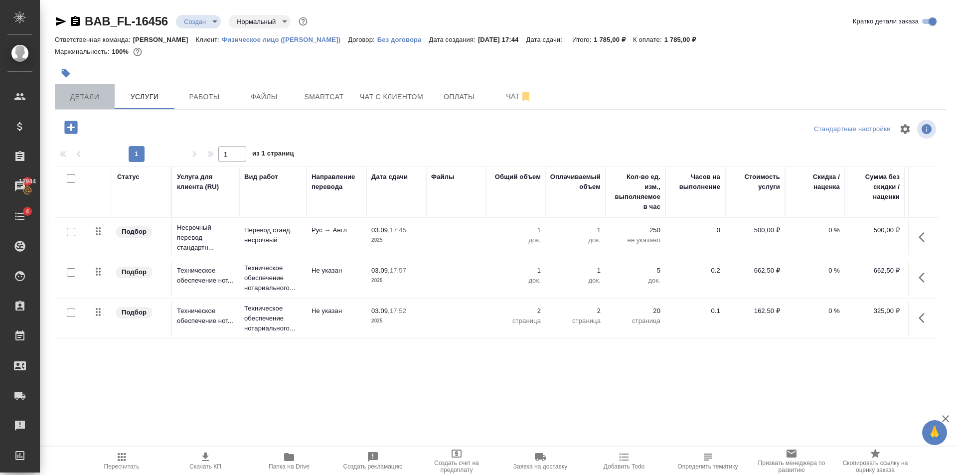
click at [93, 108] on button "Детали" at bounding box center [85, 96] width 60 height 25
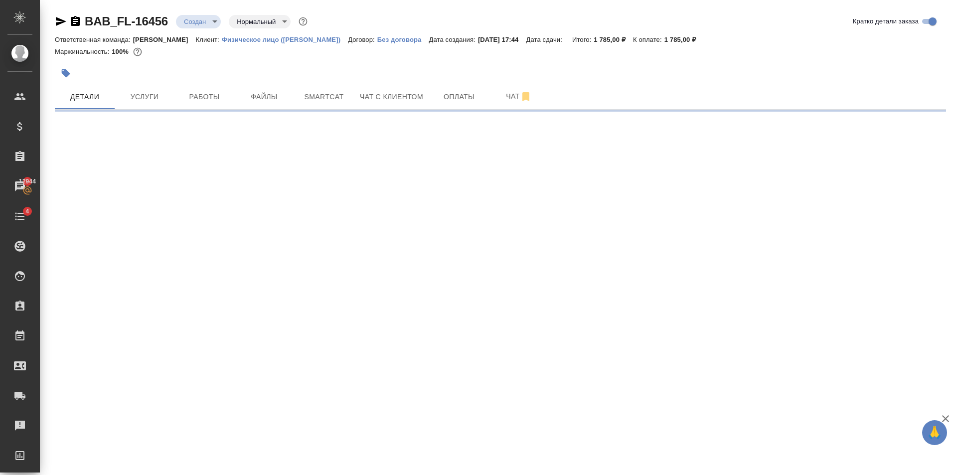
select select "RU"
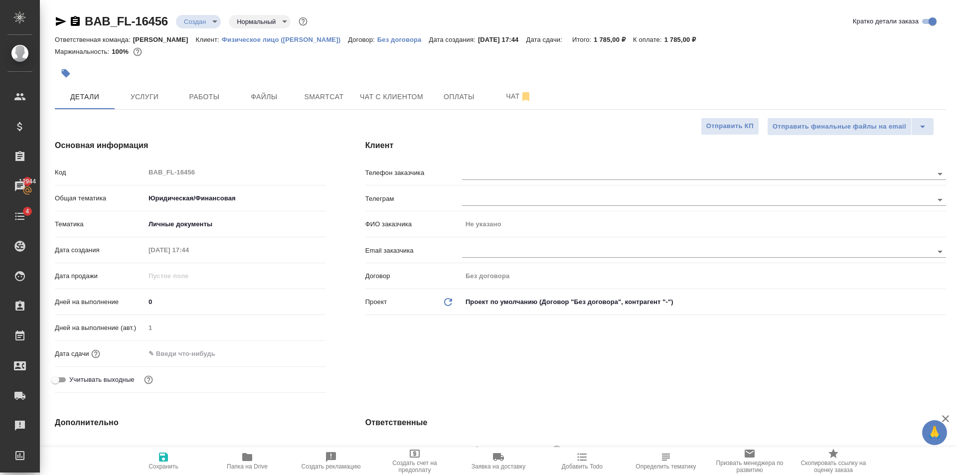
type textarea "x"
click at [557, 162] on div "Клиент Телефон заказчика Телеграм ФИО заказчика Не указано Email заказчика Дого…" at bounding box center [655, 268] width 621 height 297
click at [554, 168] on input "text" at bounding box center [680, 173] width 437 height 12
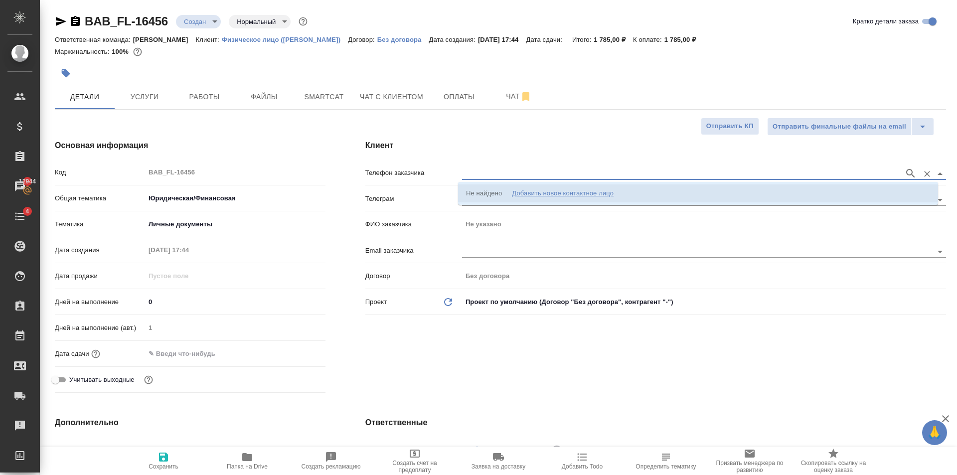
click at [554, 195] on div "Добавить новое контактное лицо" at bounding box center [563, 193] width 102 height 10
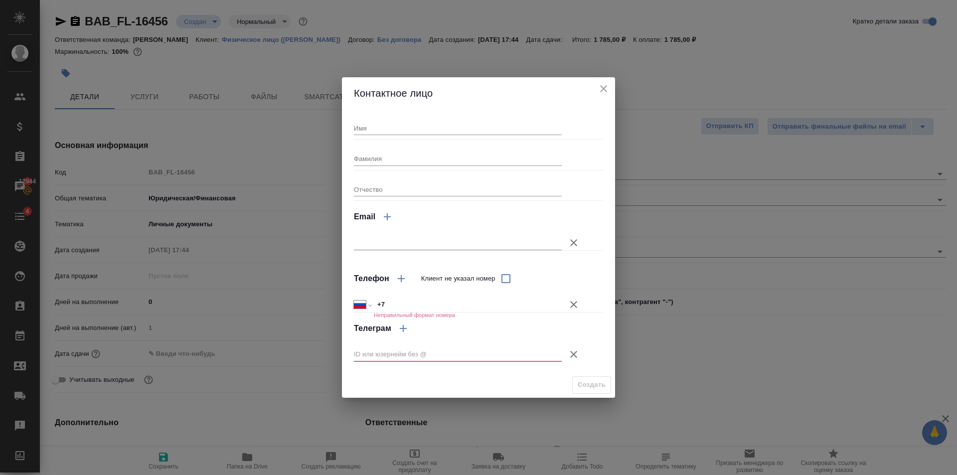
click at [379, 133] on input "Имя" at bounding box center [458, 128] width 208 height 14
type input "Денис"
click at [576, 356] on icon "button" at bounding box center [573, 354] width 7 height 7
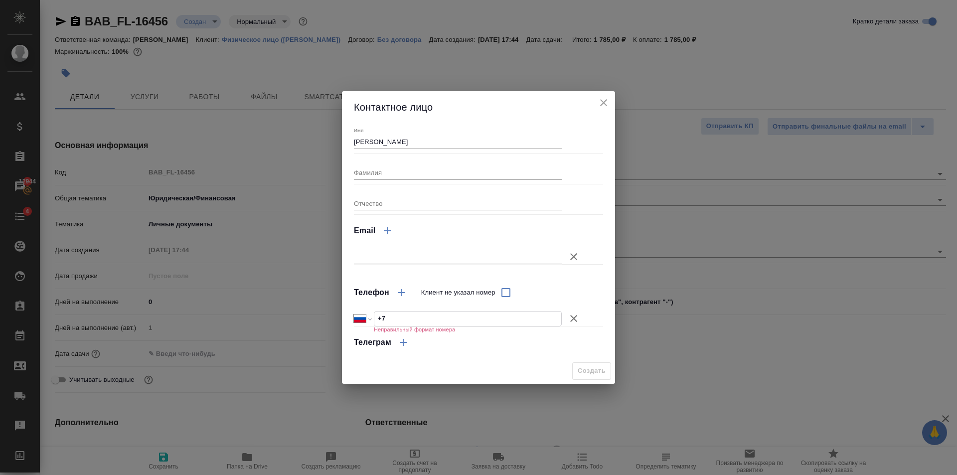
click at [511, 323] on input "+7" at bounding box center [467, 319] width 187 height 14
drag, startPoint x: 446, startPoint y: 315, endPoint x: 379, endPoint y: 319, distance: 67.4
click at [379, 319] on input "+7 926 217 34 93" at bounding box center [467, 319] width 187 height 14
type input "+7 926 217 34 93"
click at [586, 369] on span "Создать" at bounding box center [592, 370] width 28 height 11
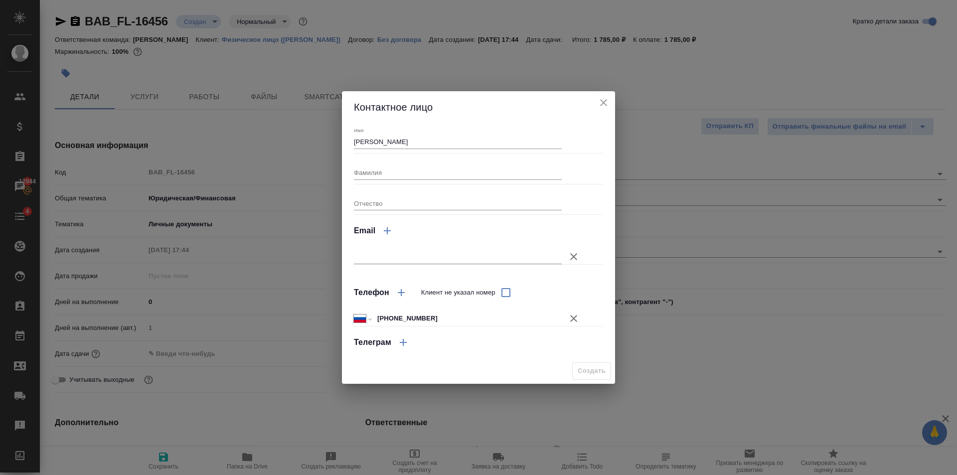
type input "Денис"
type textarea "x"
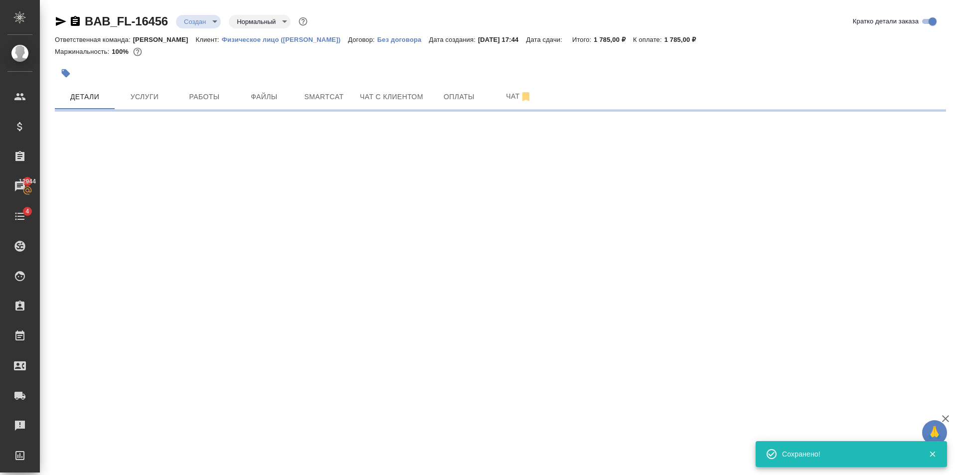
type input "holyTrinity"
select select "RU"
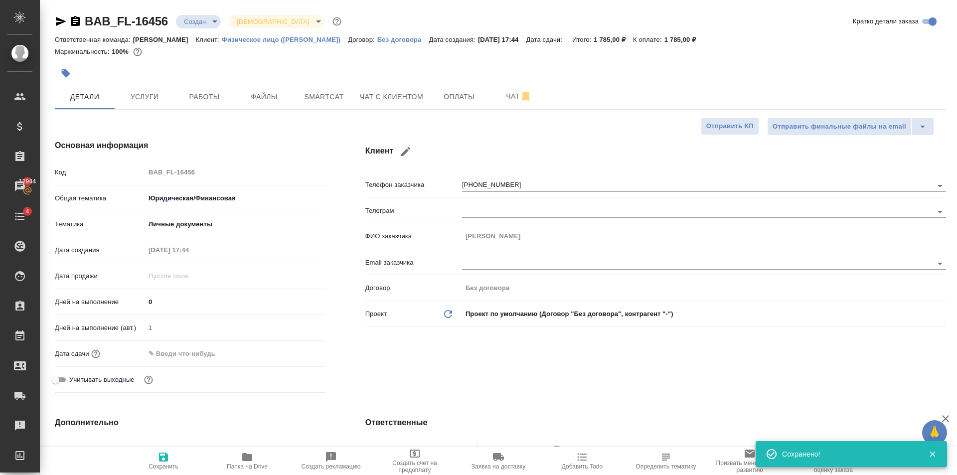
click at [74, 69] on button "button" at bounding box center [66, 73] width 22 height 22
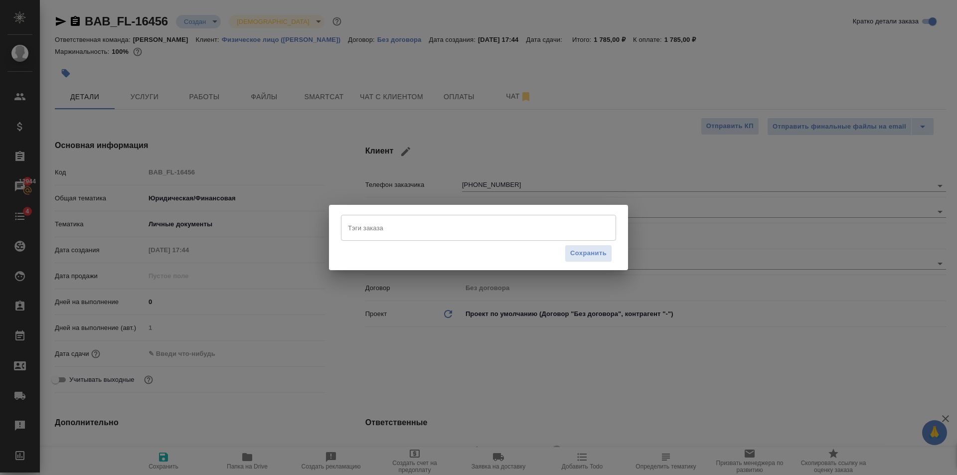
type textarea "x"
click at [417, 231] on input "Тэги заказа" at bounding box center [468, 227] width 247 height 17
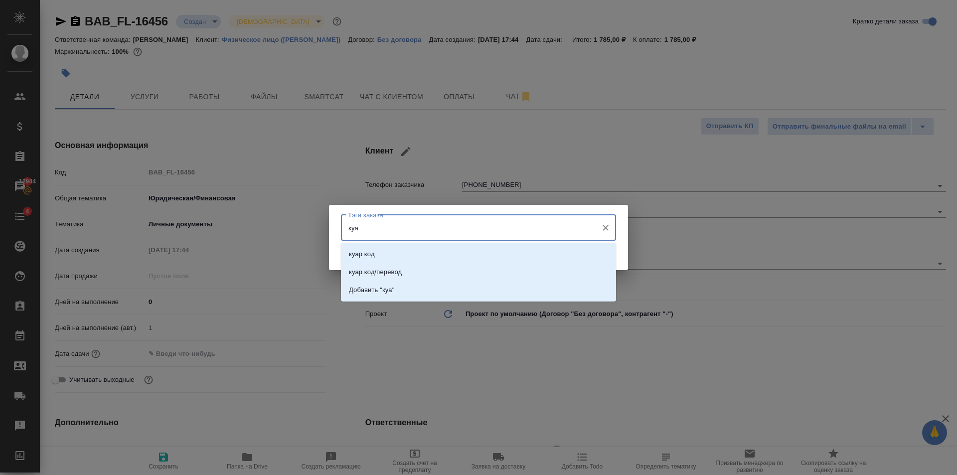
type input "куар"
click at [429, 254] on li "куар код" at bounding box center [478, 254] width 275 height 18
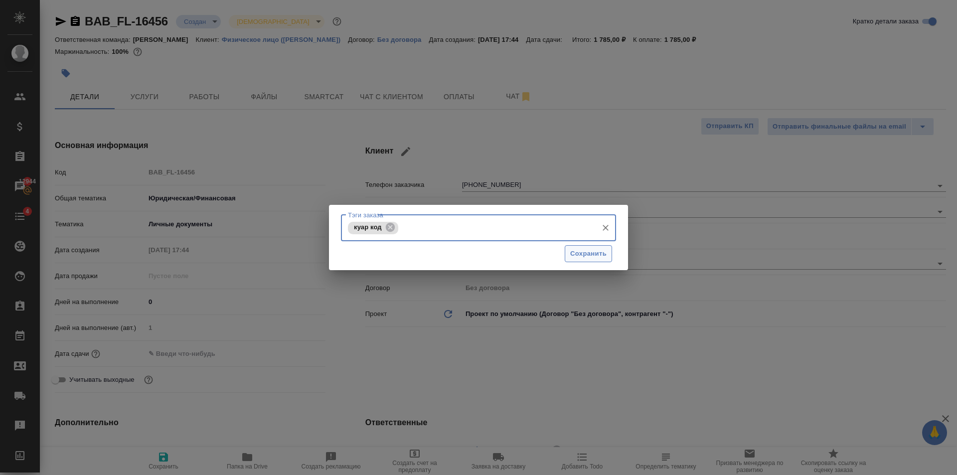
click at [592, 255] on span "Сохранить" at bounding box center [588, 253] width 36 height 11
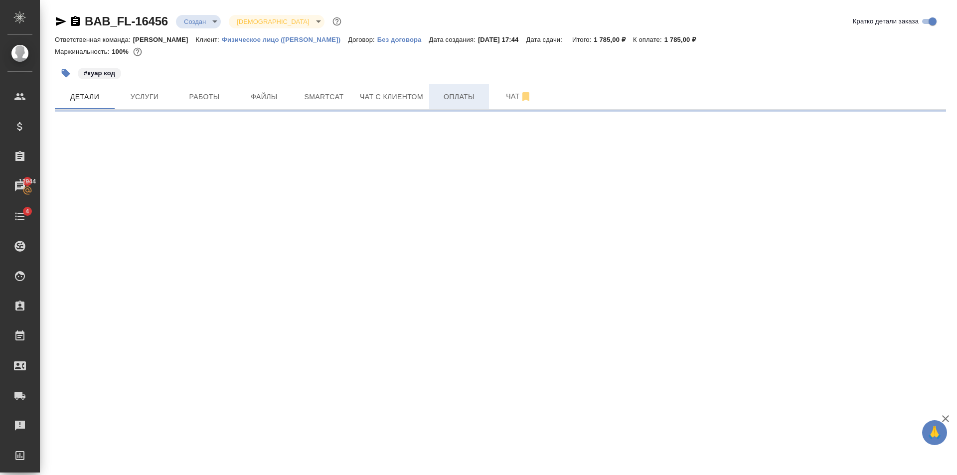
click at [457, 99] on span "Оплаты" at bounding box center [459, 97] width 48 height 12
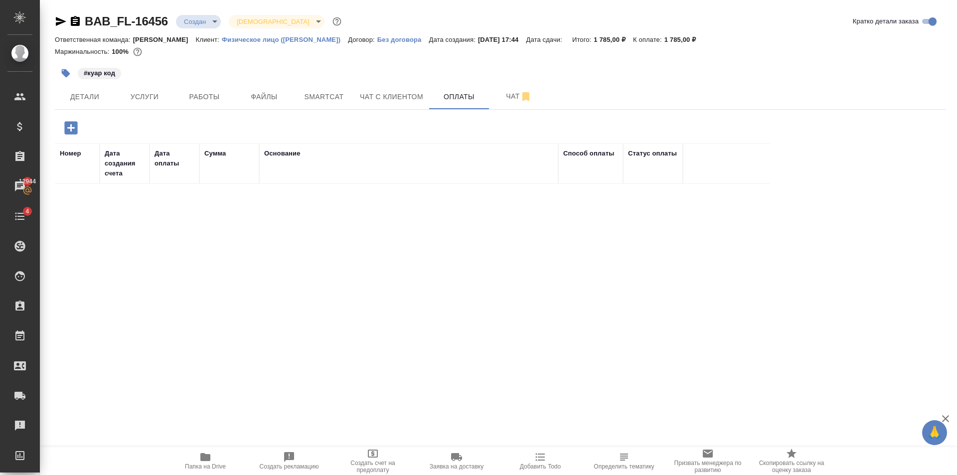
click at [68, 132] on icon "button" at bounding box center [70, 127] width 13 height 13
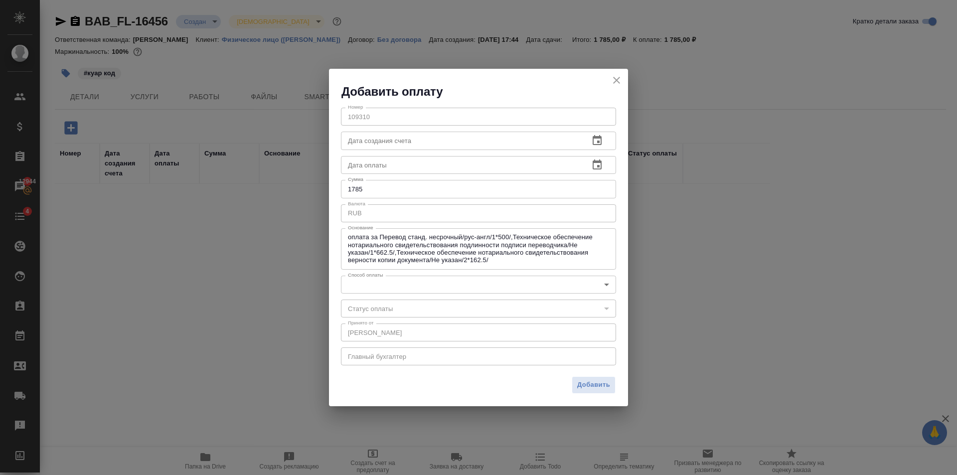
click at [466, 286] on body "🙏 .cls-1 fill:#fff; AWATERA Golubev Dmitry Клиенты Спецификации Заказы 12944 Ча…" at bounding box center [478, 237] width 957 height 475
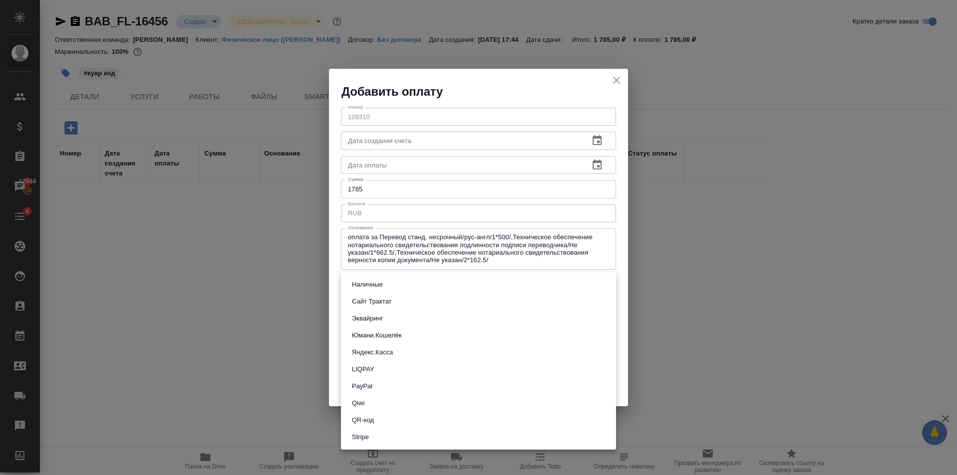
click at [401, 418] on li "QR-код" at bounding box center [478, 420] width 275 height 17
type input "60e5684acae83f185c96e013"
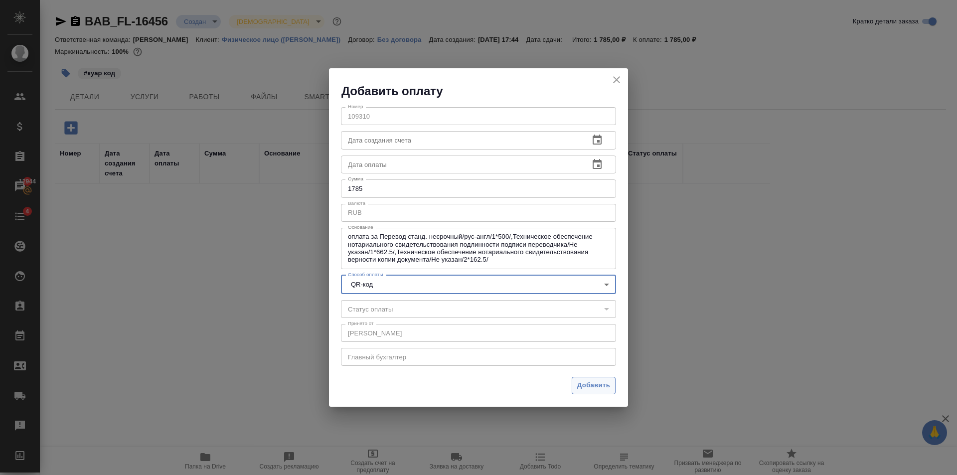
click at [583, 387] on span "Добавить" at bounding box center [593, 385] width 33 height 11
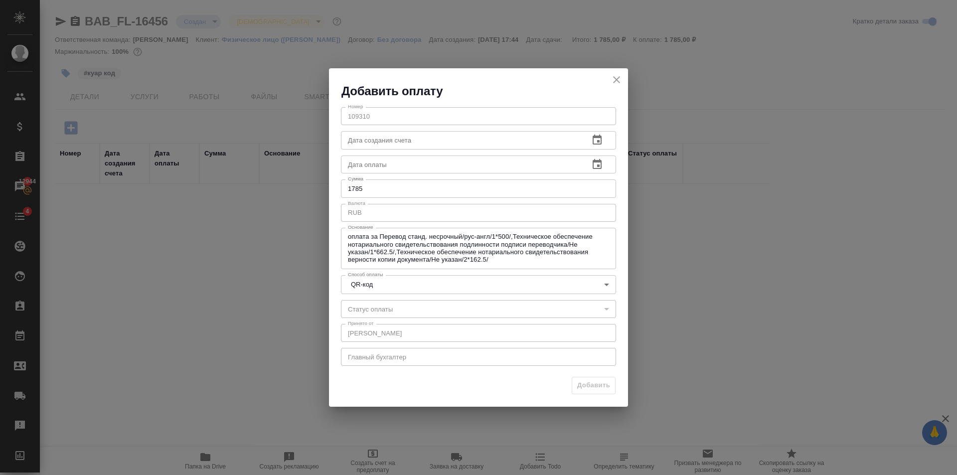
type input "0"
type input "auto-kassa"
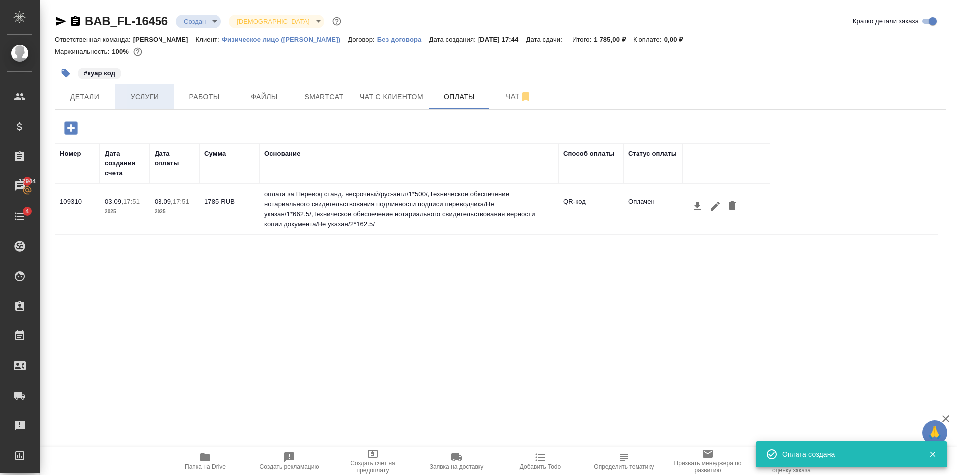
click at [159, 101] on span "Услуги" at bounding box center [145, 97] width 48 height 12
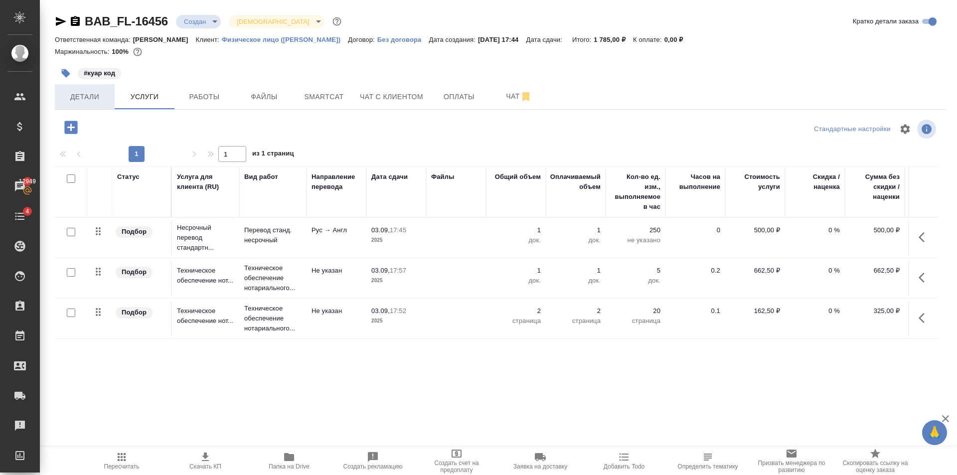
click at [88, 95] on span "Детали" at bounding box center [85, 97] width 48 height 12
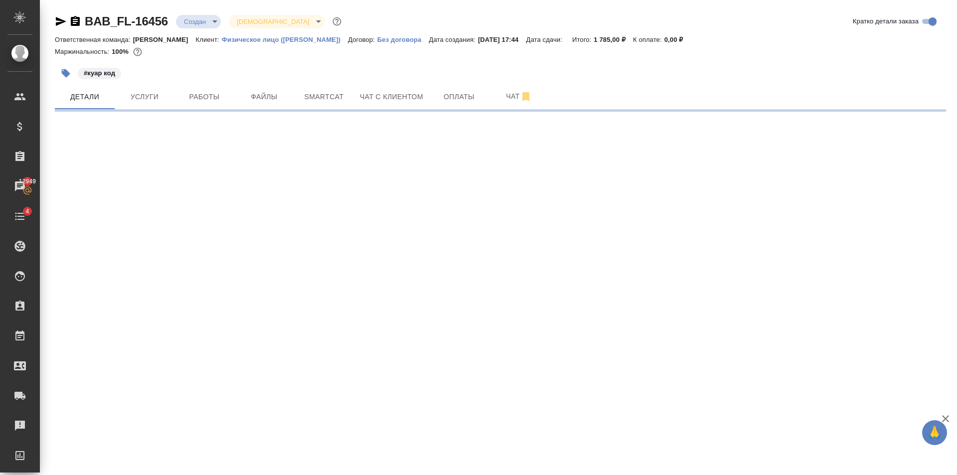
select select "RU"
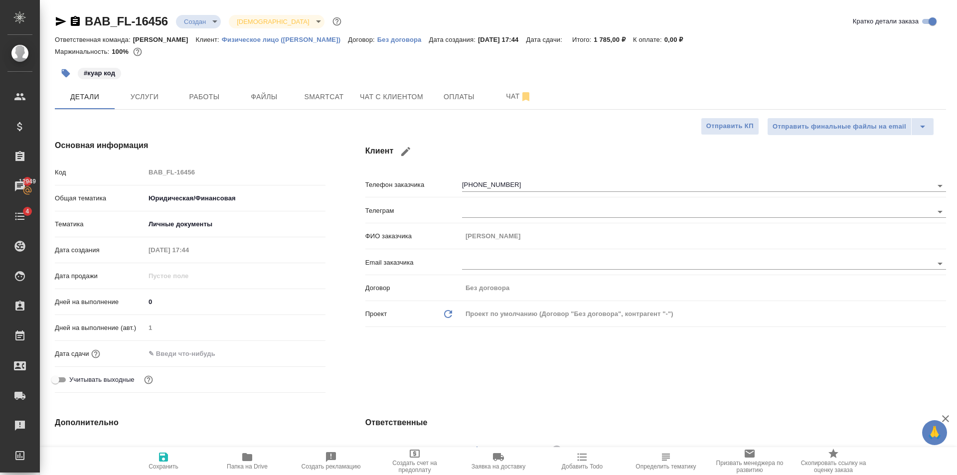
type textarea "x"
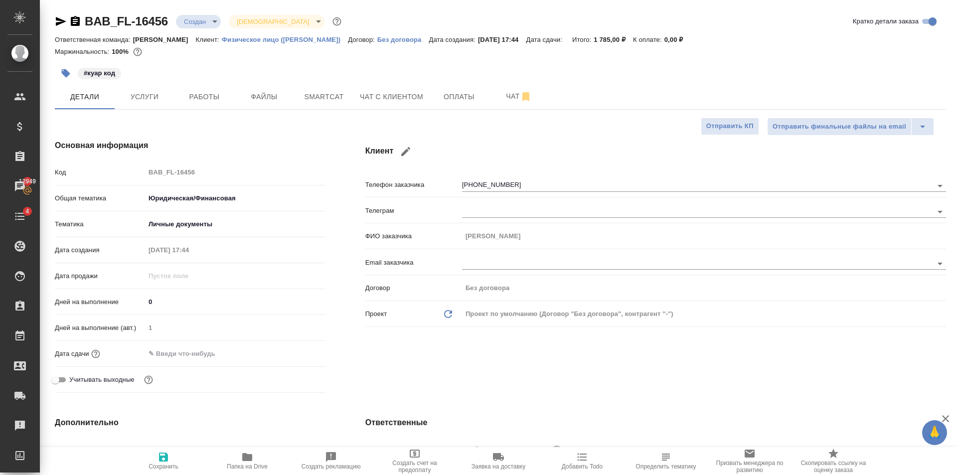
type textarea "x"
click at [130, 72] on div "#куар код" at bounding box center [352, 73] width 594 height 22
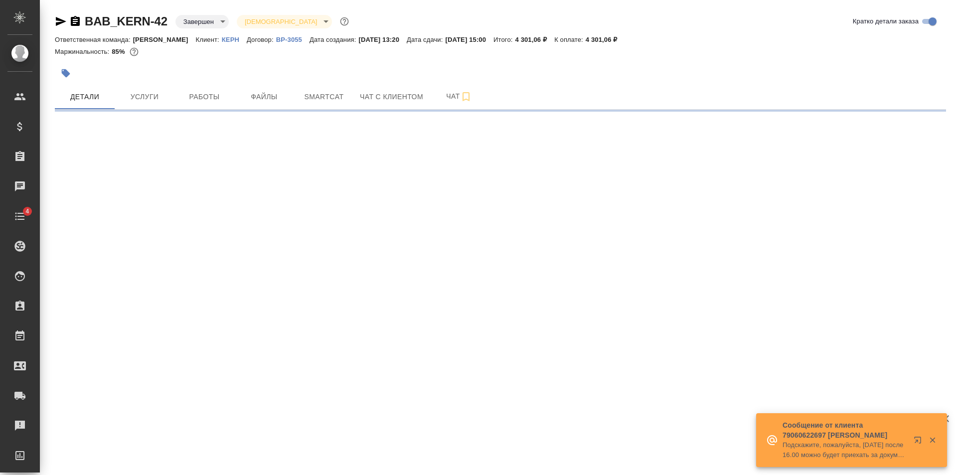
select select "RU"
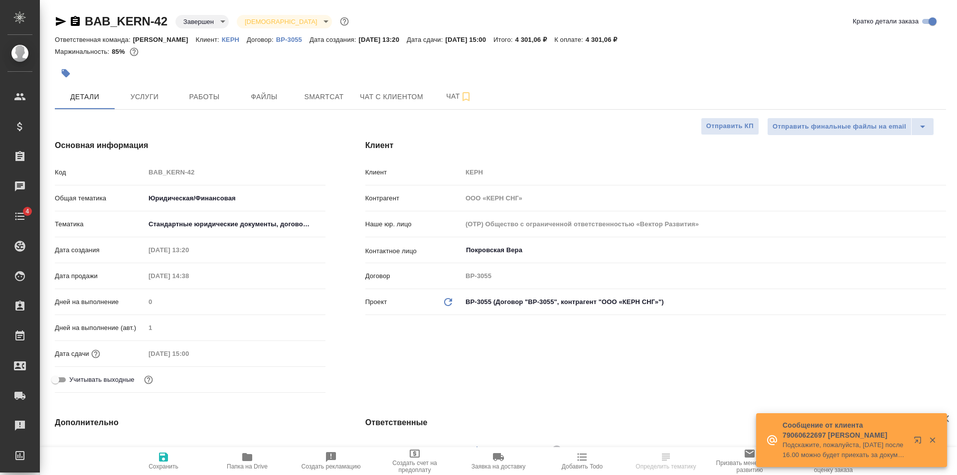
type textarea "x"
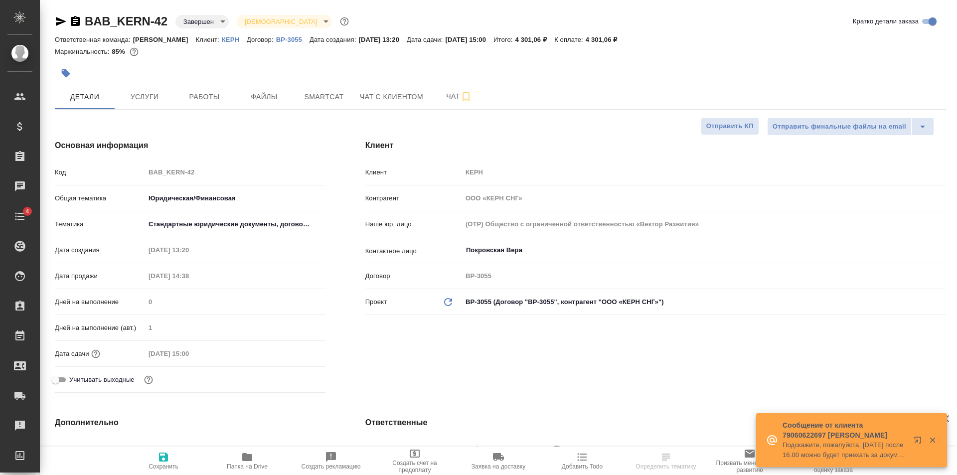
type textarea "x"
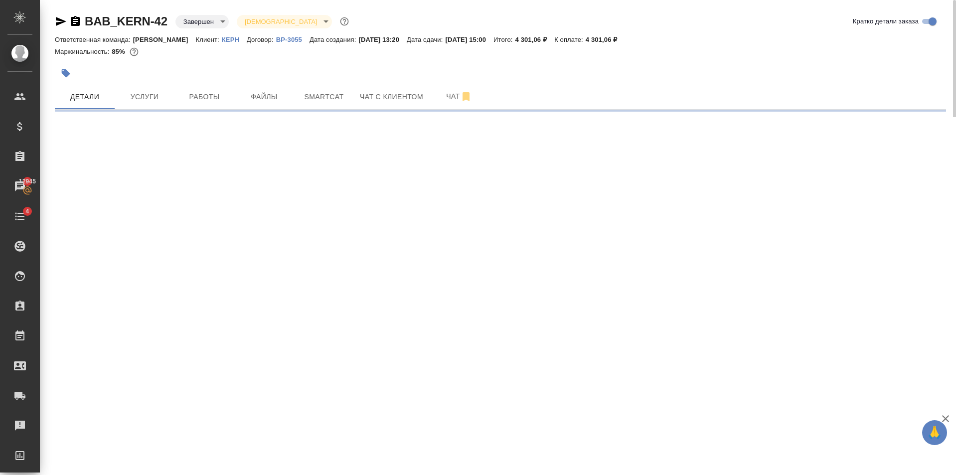
select select "RU"
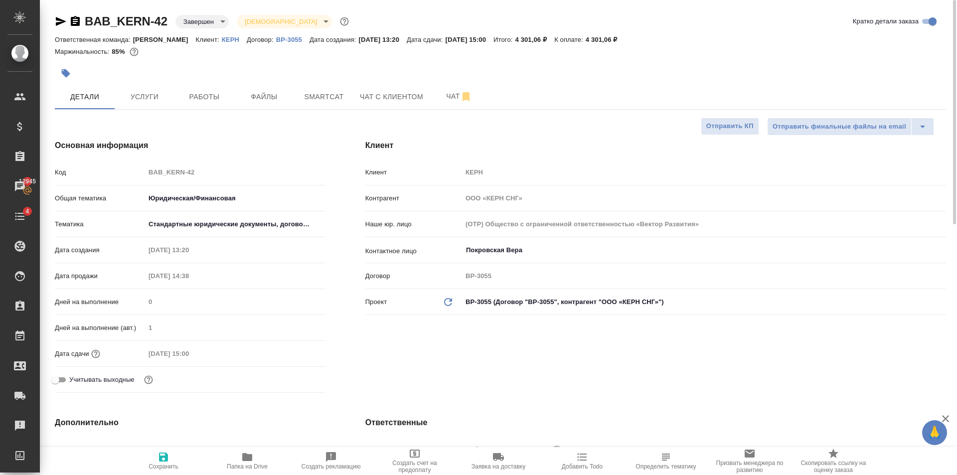
type textarea "x"
click at [222, 40] on p "КЕРН" at bounding box center [234, 39] width 25 height 7
type textarea "x"
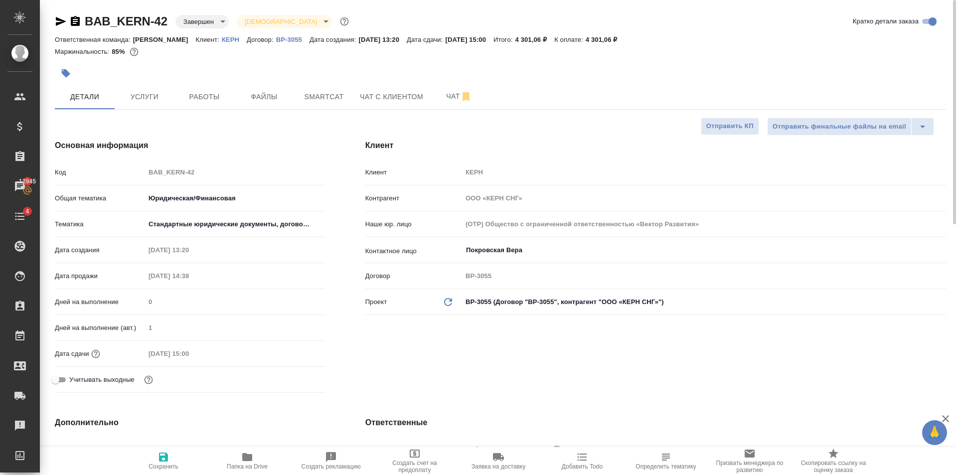
type textarea "x"
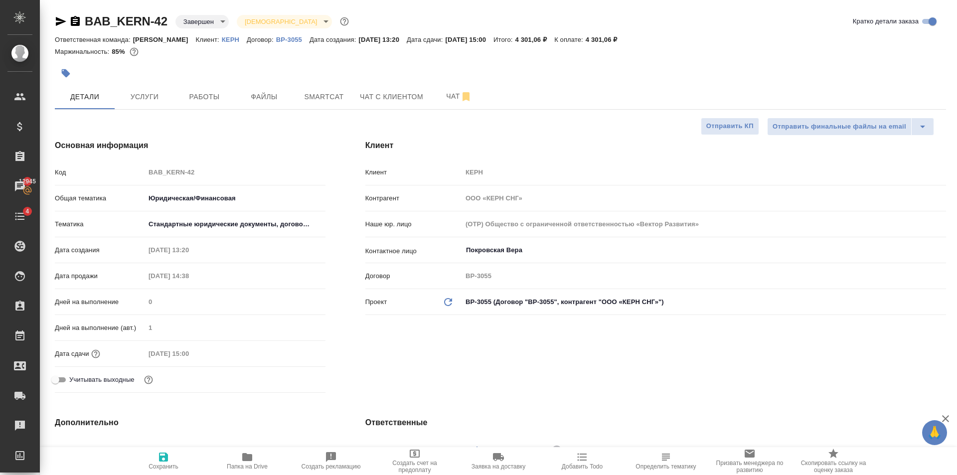
type textarea "x"
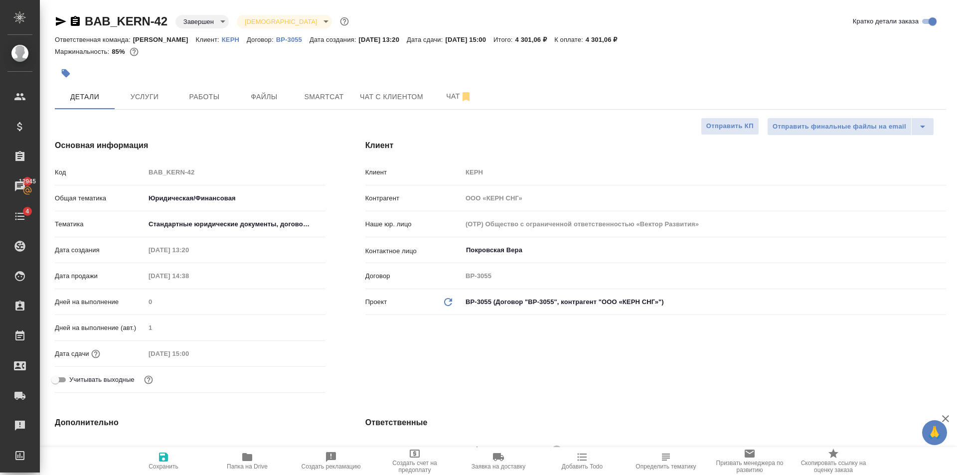
type textarea "x"
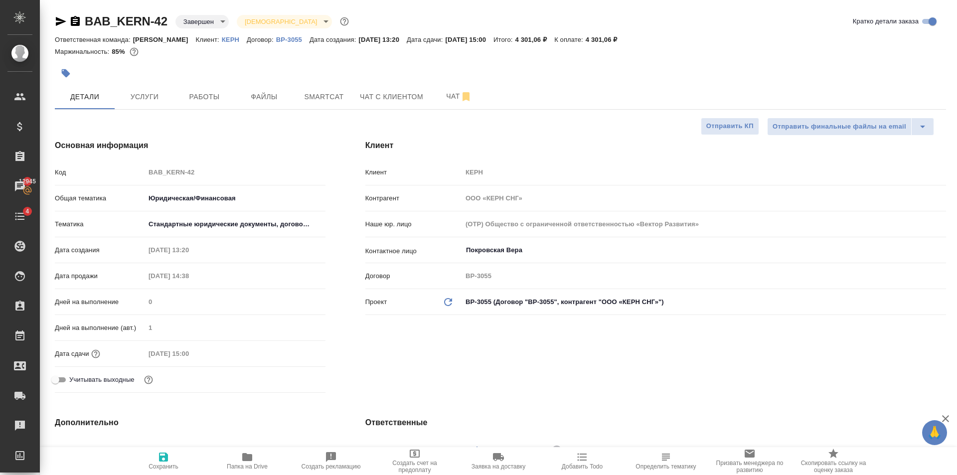
type textarea "x"
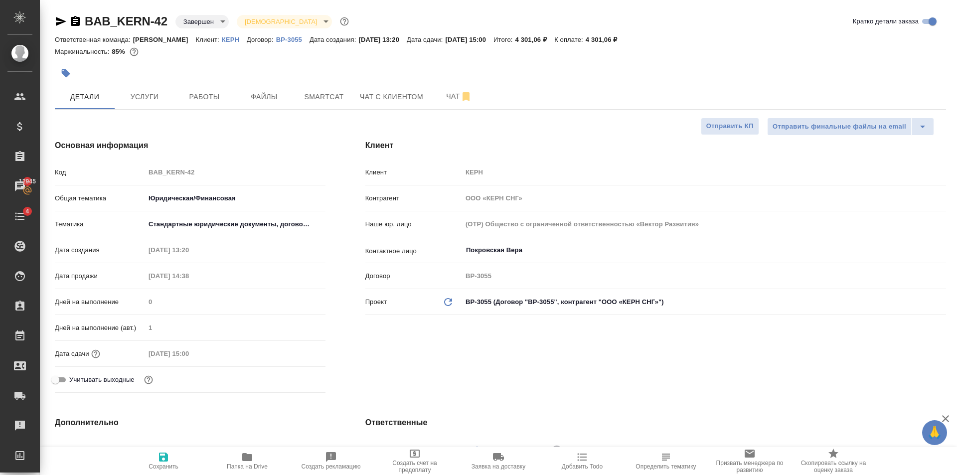
type textarea "x"
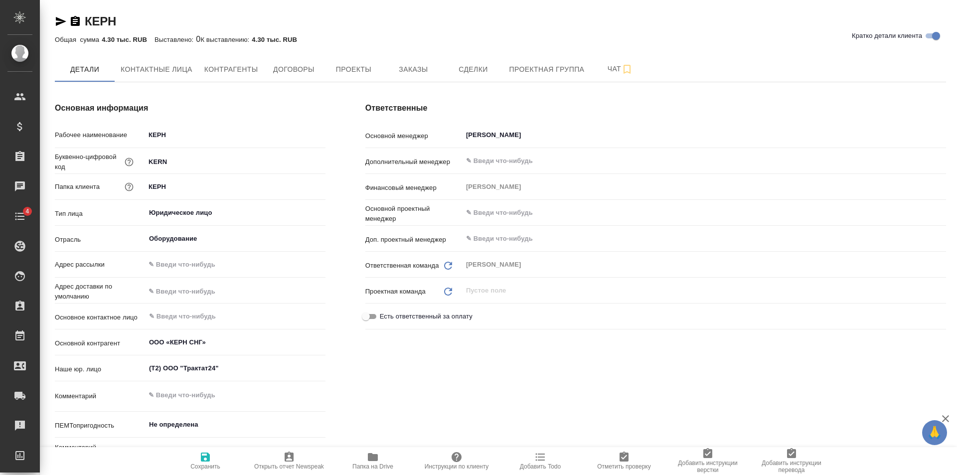
type textarea "x"
click at [414, 76] on button "Заказы" at bounding box center [413, 69] width 60 height 25
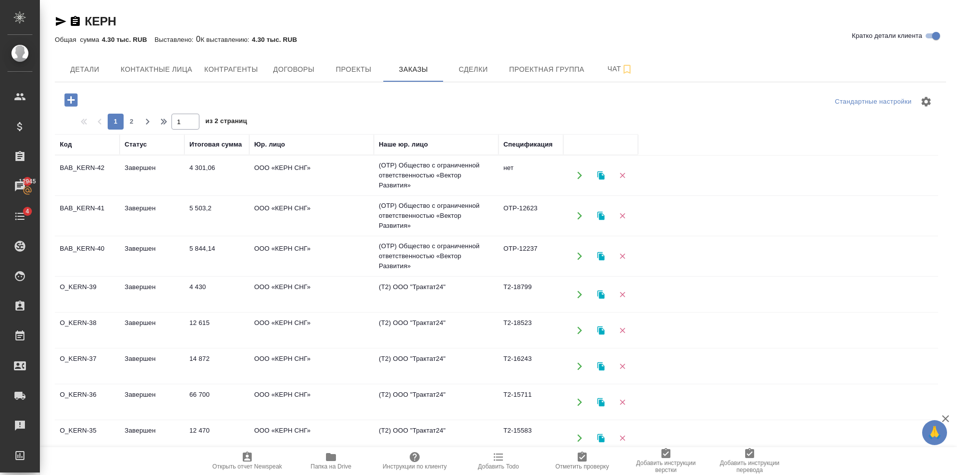
click at [306, 175] on td "ООО «КЕРН СНГ»" at bounding box center [311, 175] width 125 height 35
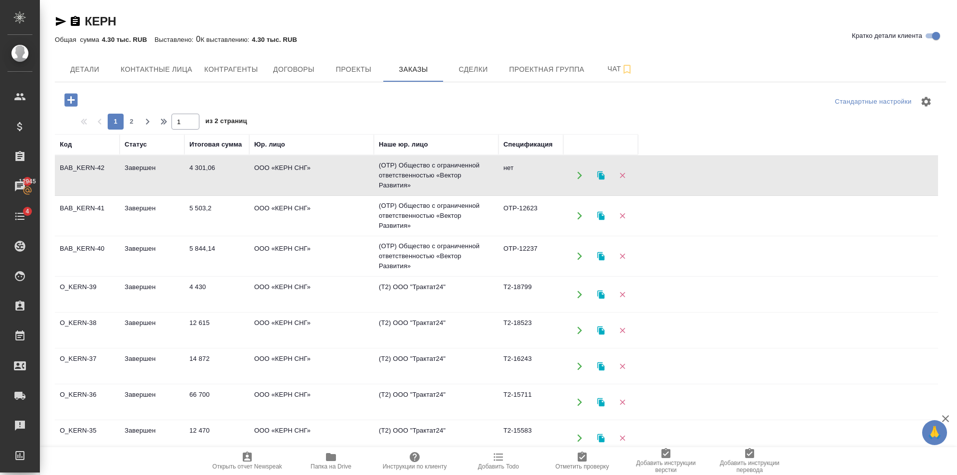
click at [306, 175] on td "ООО «КЕРН СНГ»" at bounding box center [311, 175] width 125 height 35
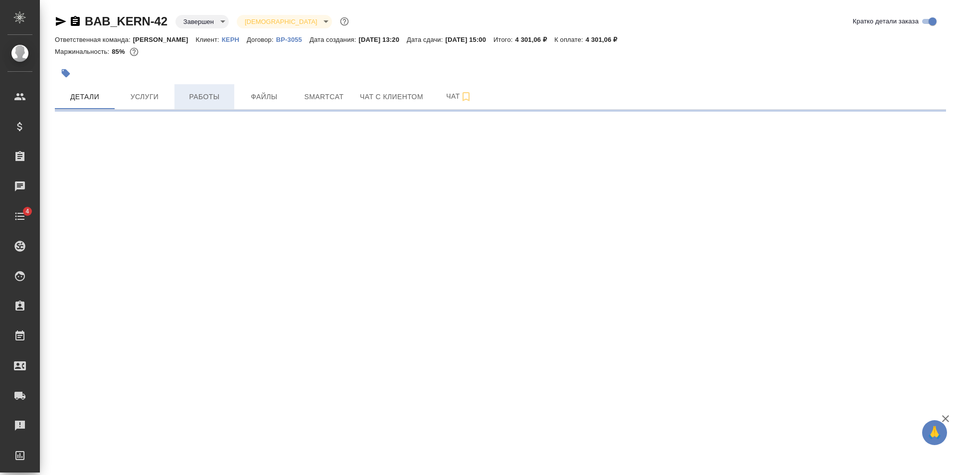
select select "RU"
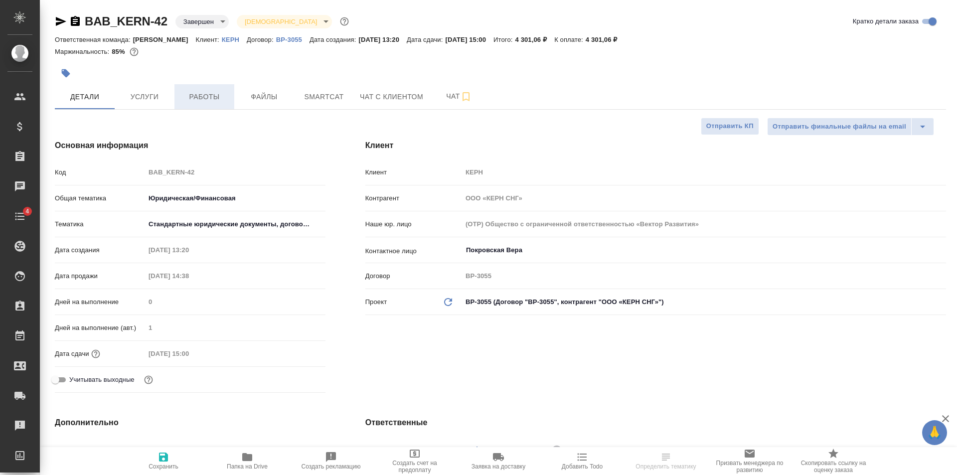
type textarea "x"
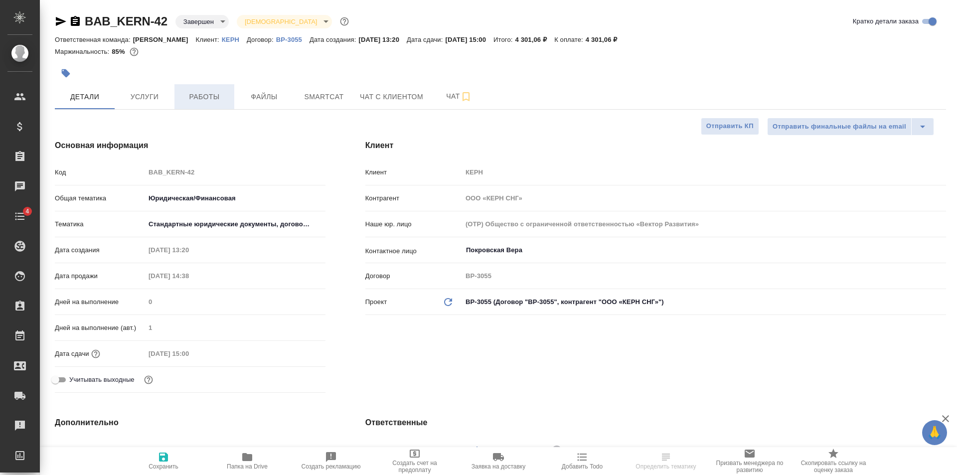
type textarea "x"
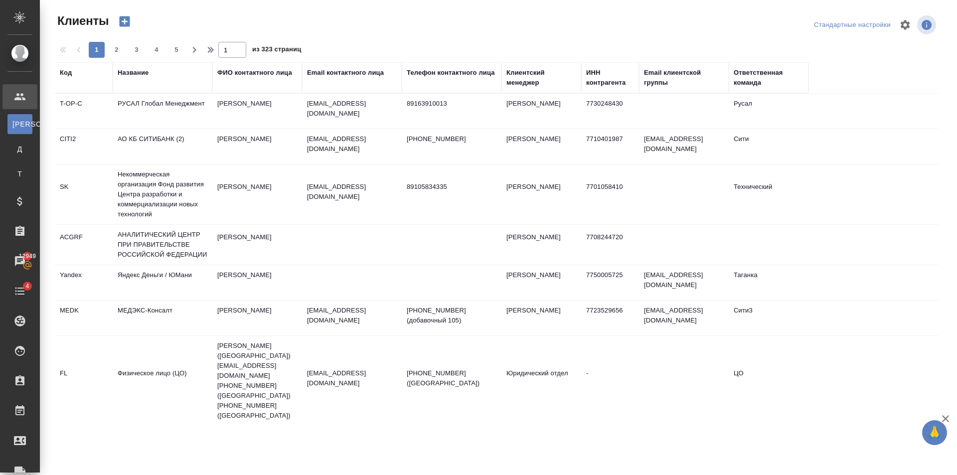
select select "RU"
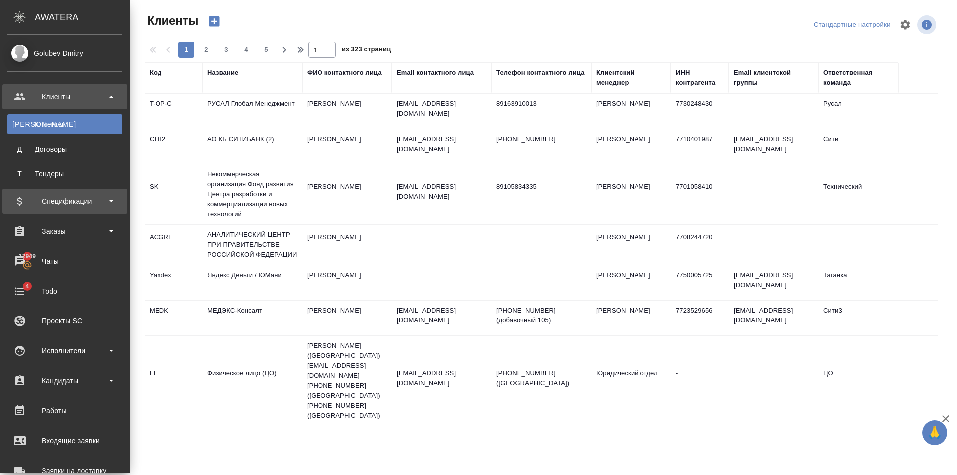
click at [67, 207] on div "Спецификации" at bounding box center [64, 201] width 115 height 15
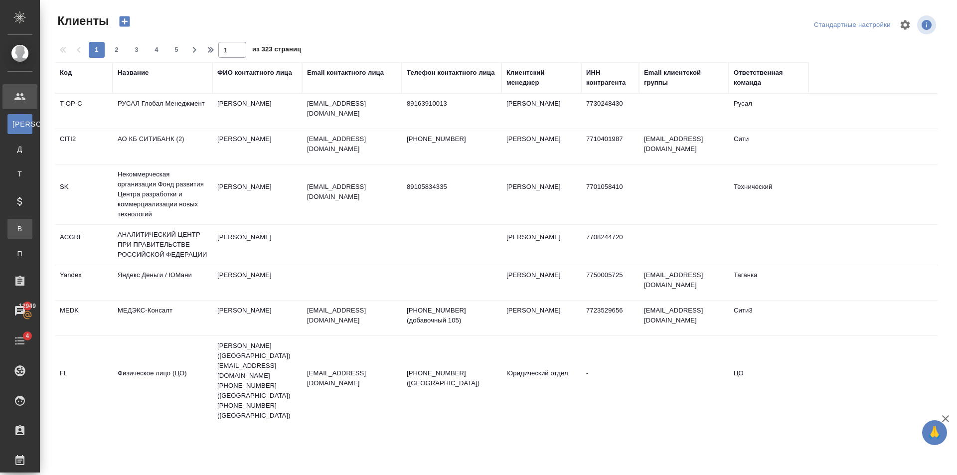
click at [15, 232] on div "Все спецификации" at bounding box center [7, 229] width 15 height 10
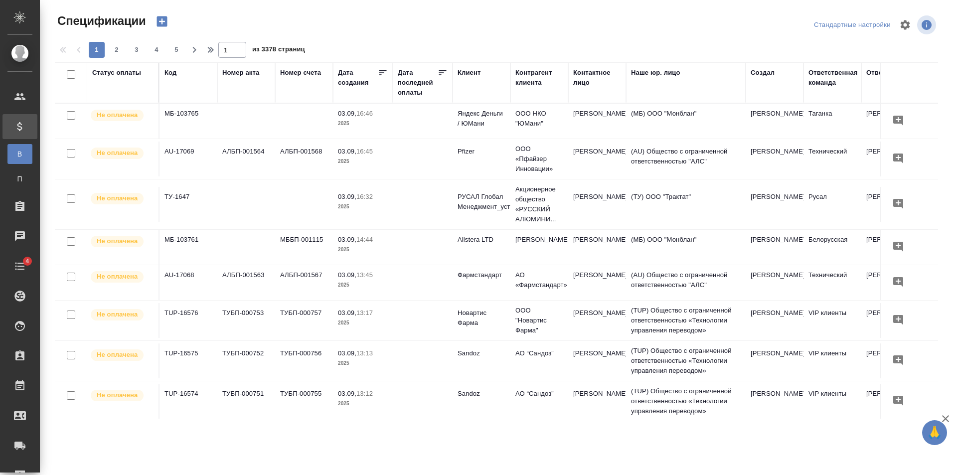
click at [164, 22] on icon "button" at bounding box center [162, 21] width 10 height 10
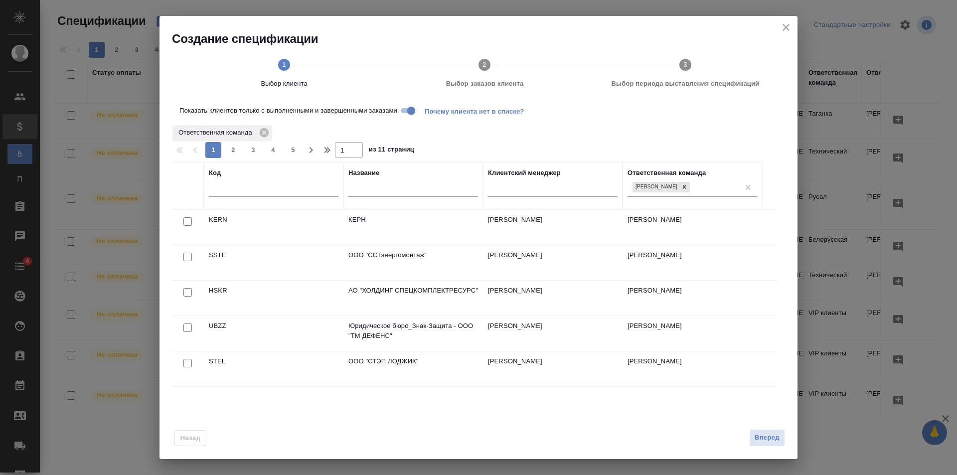
click at [186, 224] on input "checkbox" at bounding box center [187, 221] width 8 height 8
checkbox input "true"
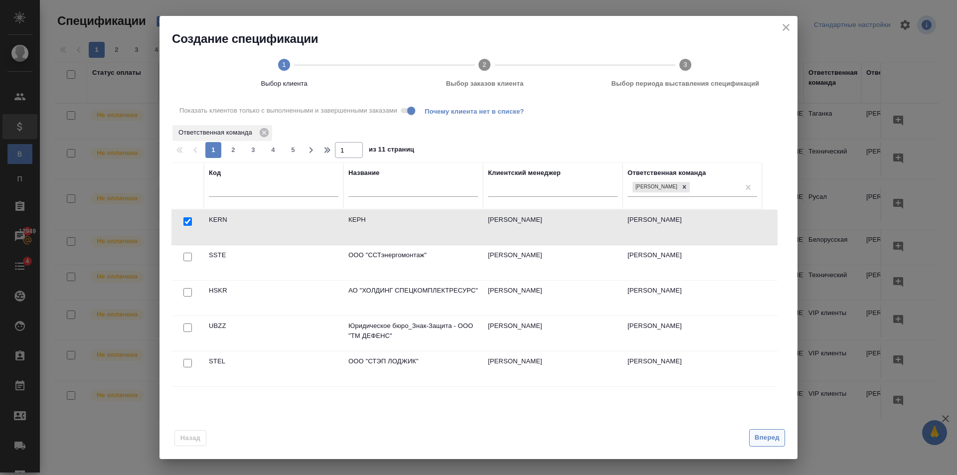
click at [755, 438] on span "Вперед" at bounding box center [767, 437] width 25 height 11
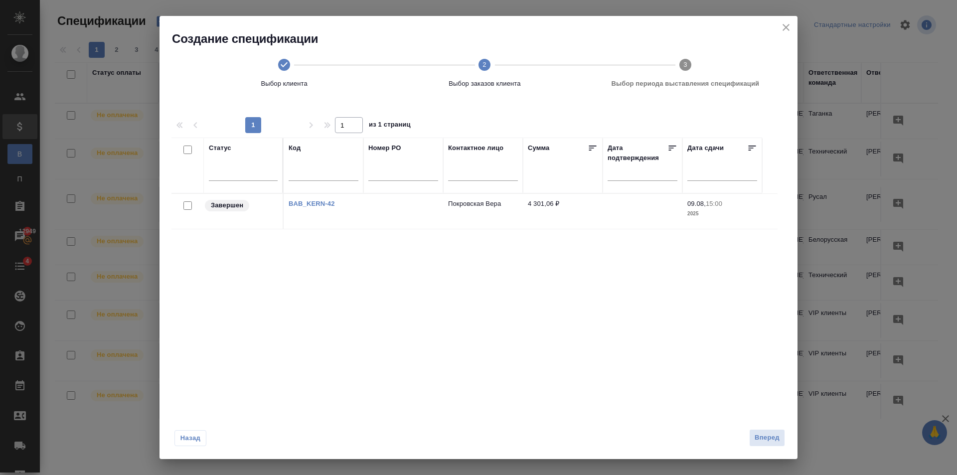
click at [189, 206] on input "checkbox" at bounding box center [187, 205] width 8 height 8
checkbox input "true"
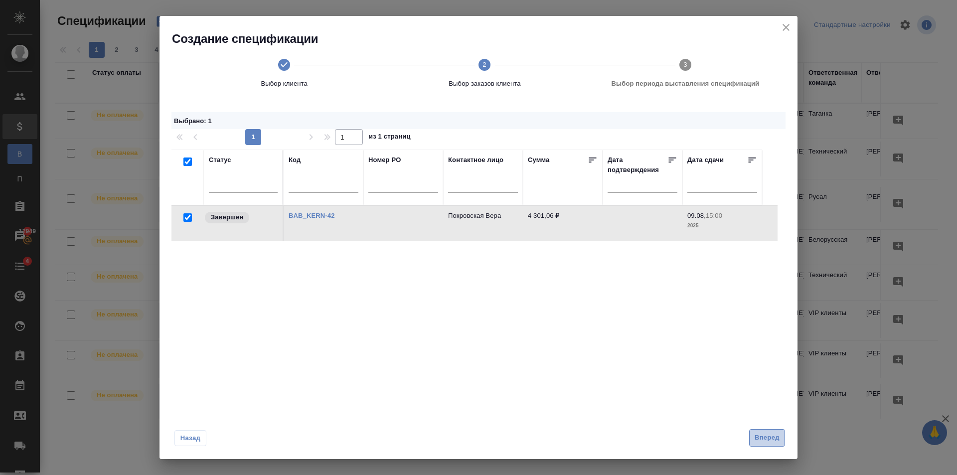
click at [757, 436] on span "Вперед" at bounding box center [767, 437] width 25 height 11
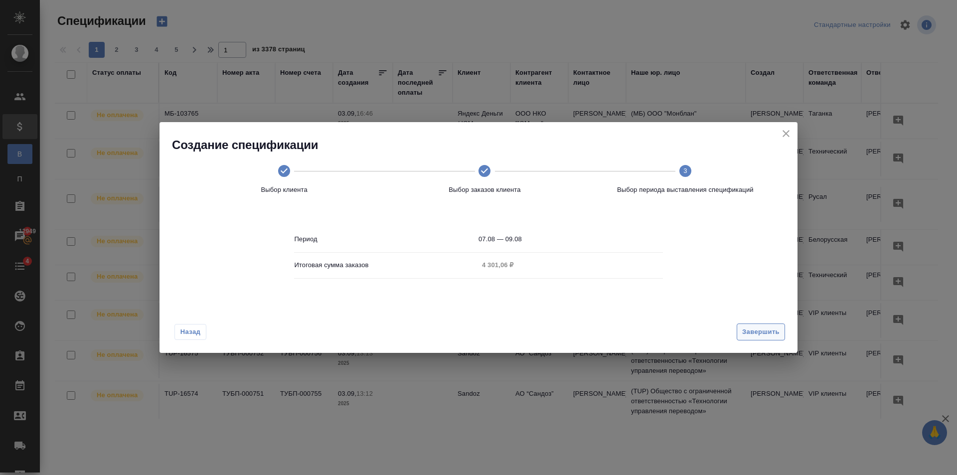
click at [780, 329] on button "Завершить" at bounding box center [761, 332] width 48 height 17
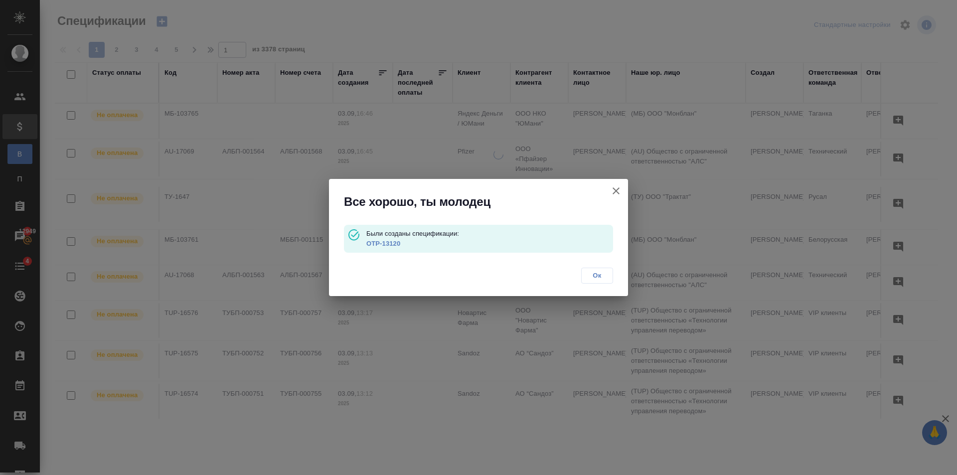
click at [381, 245] on link "OTP-13120" at bounding box center [383, 243] width 34 height 7
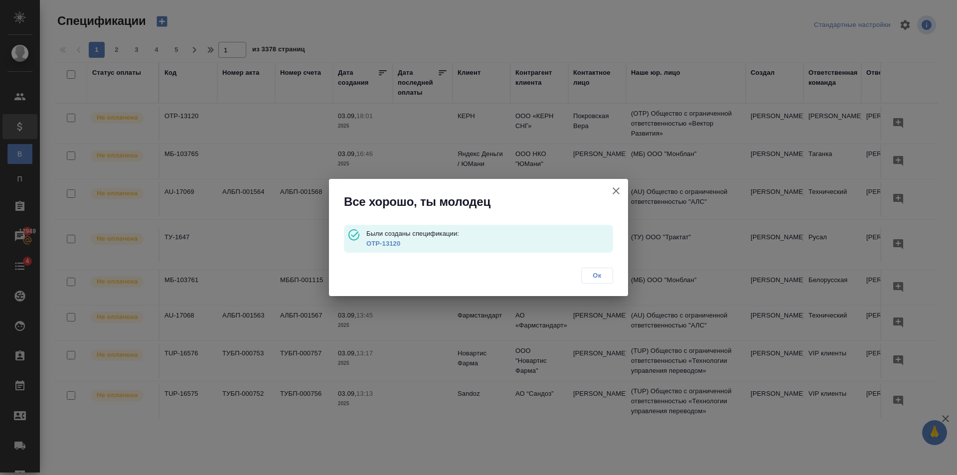
click at [607, 275] on span "Ок" at bounding box center [597, 276] width 21 height 10
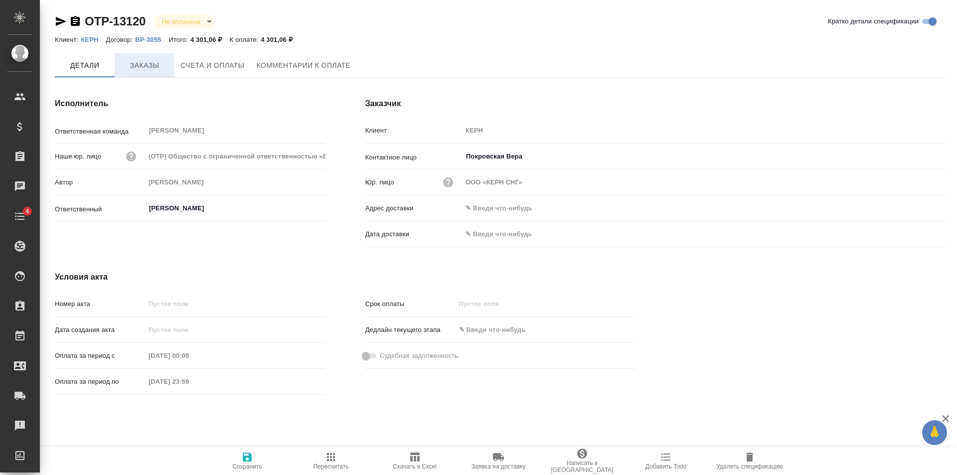
click at [145, 70] on span "Заказы" at bounding box center [145, 65] width 48 height 12
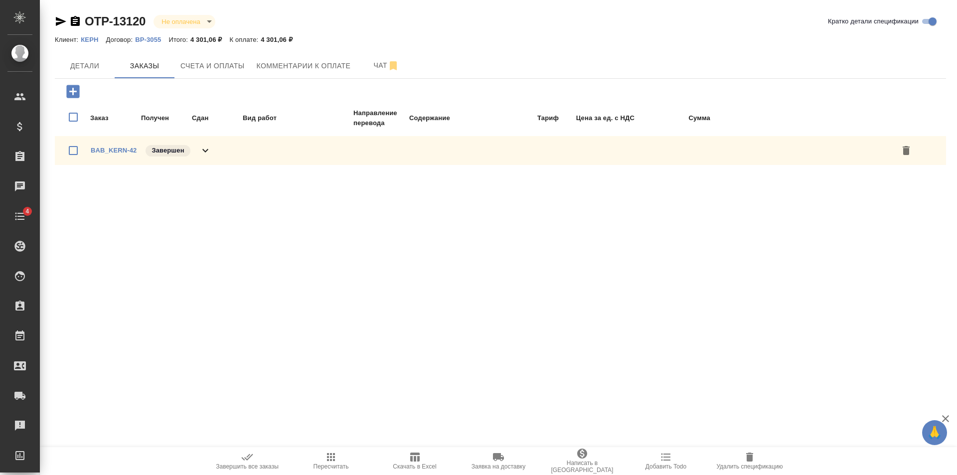
click at [200, 148] on icon at bounding box center [205, 151] width 12 height 12
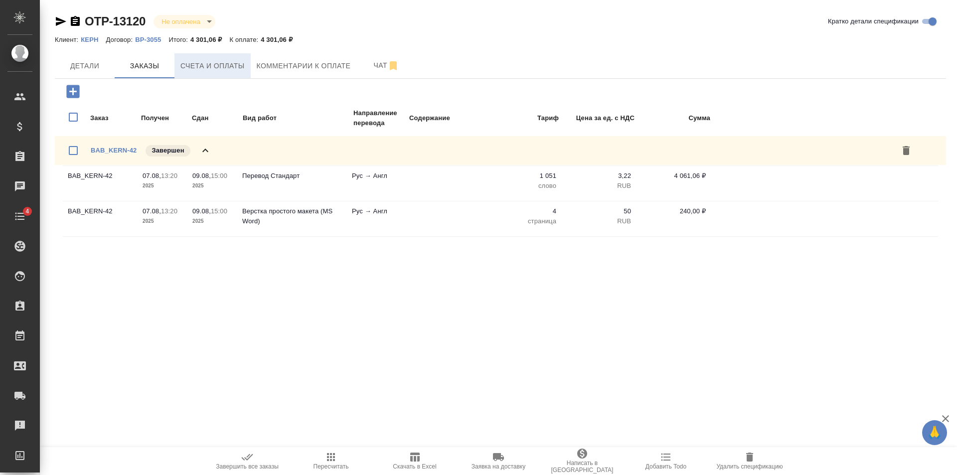
click at [242, 62] on span "Счета и оплаты" at bounding box center [212, 66] width 64 height 12
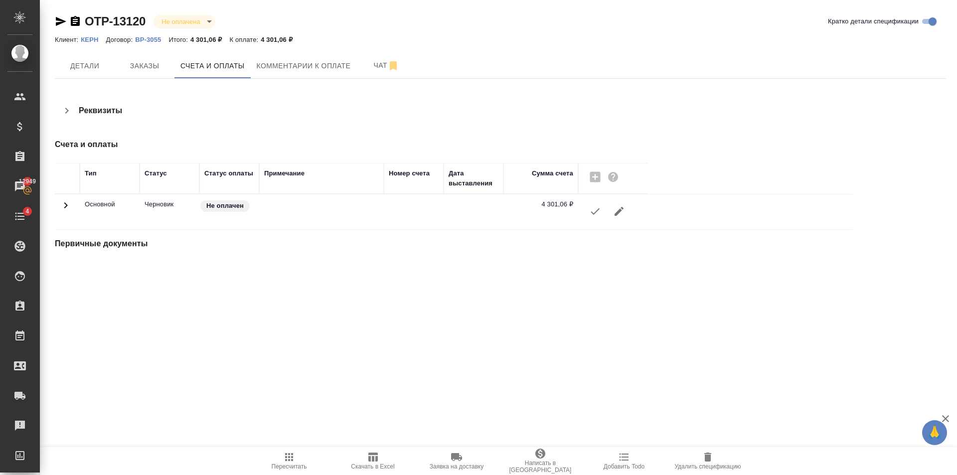
click at [590, 210] on icon "button" at bounding box center [595, 211] width 12 height 12
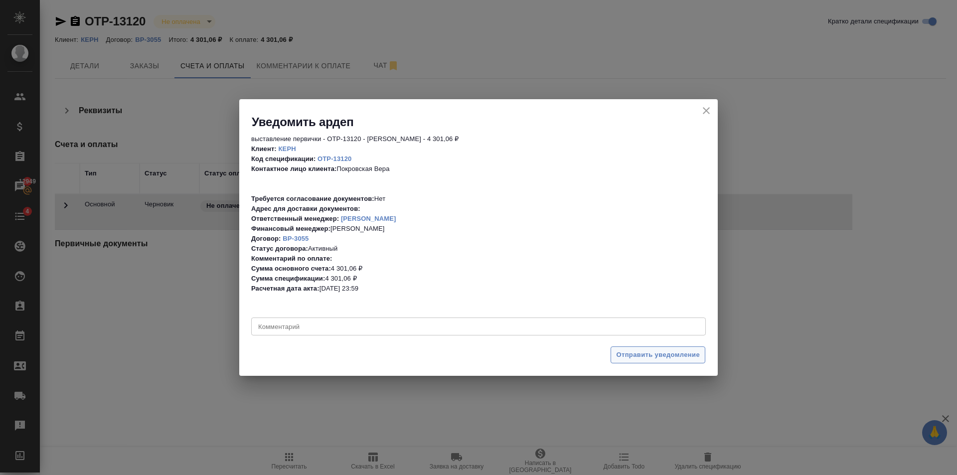
click at [649, 354] on span "Отправить уведомление" at bounding box center [658, 354] width 84 height 11
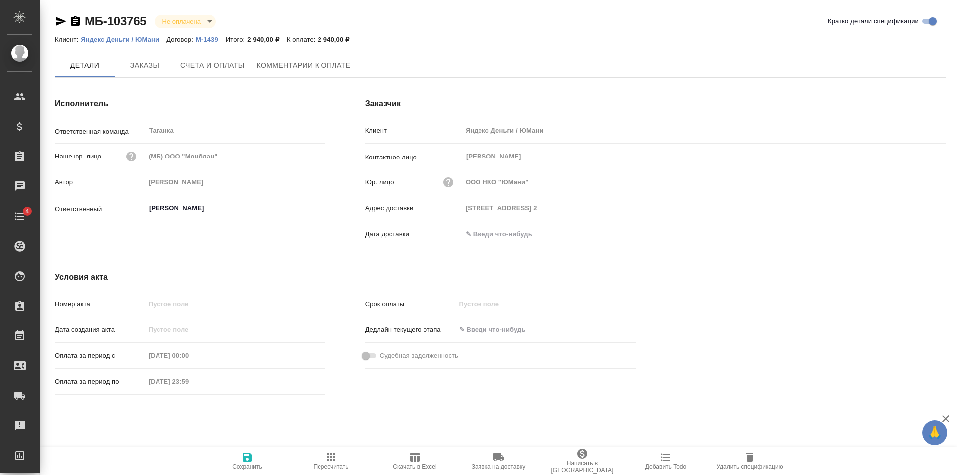
type input "[STREET_ADDRESS] 2"
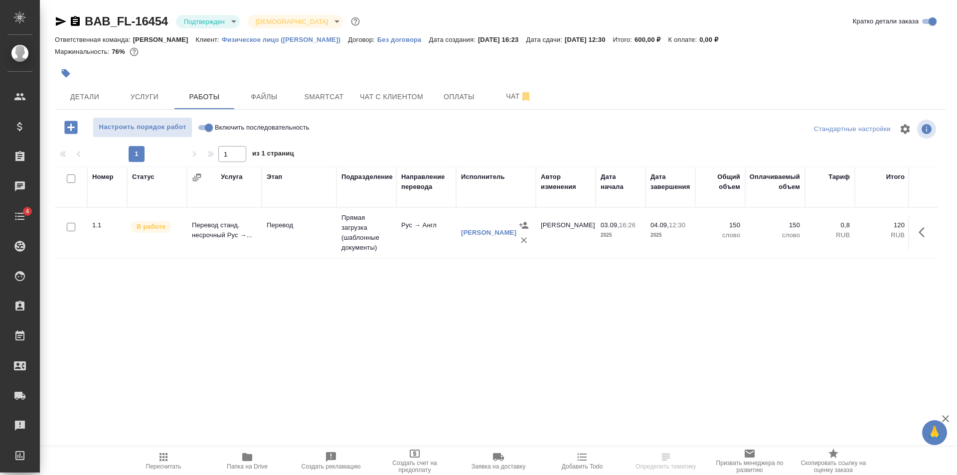
click at [228, 15] on body "🙏 .cls-1 fill:#fff; AWATERA [PERSON_NAME] Клиенты Спецификации Заказы Чаты 4 To…" at bounding box center [478, 237] width 957 height 475
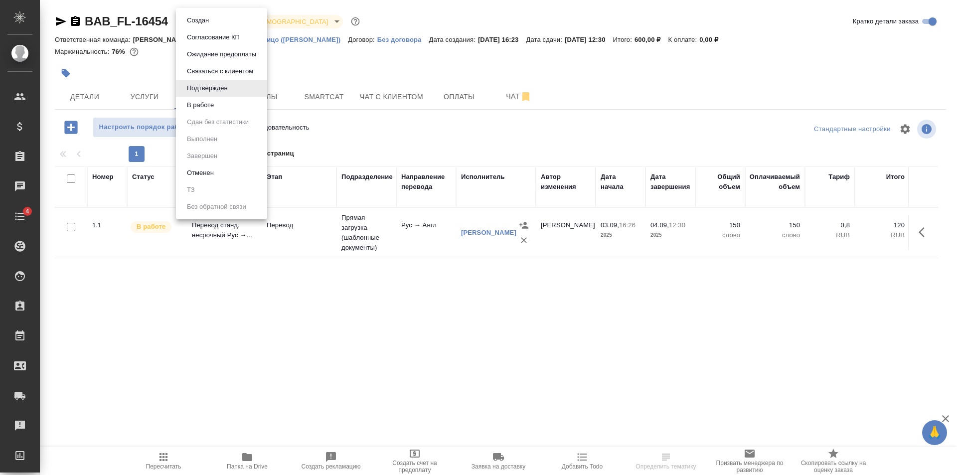
click at [233, 100] on li "В работе" at bounding box center [221, 105] width 91 height 17
